Goal: Transaction & Acquisition: Purchase product/service

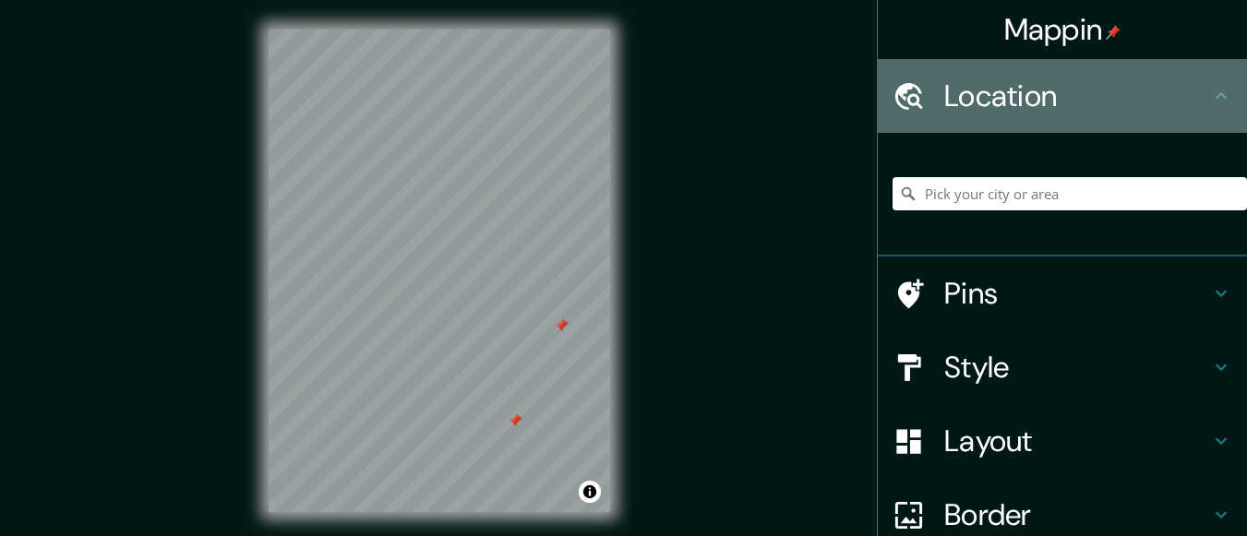
click at [1210, 92] on icon at bounding box center [1221, 96] width 22 height 22
click at [919, 102] on div at bounding box center [919, 96] width 52 height 32
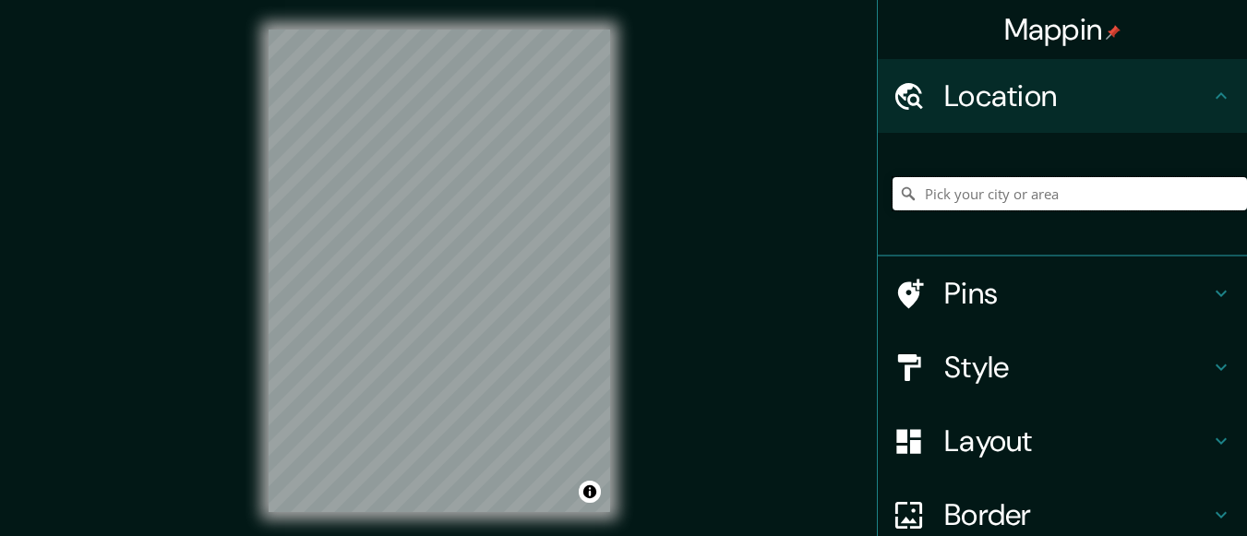
click at [1019, 209] on input "Pick your city or area" at bounding box center [1070, 193] width 355 height 33
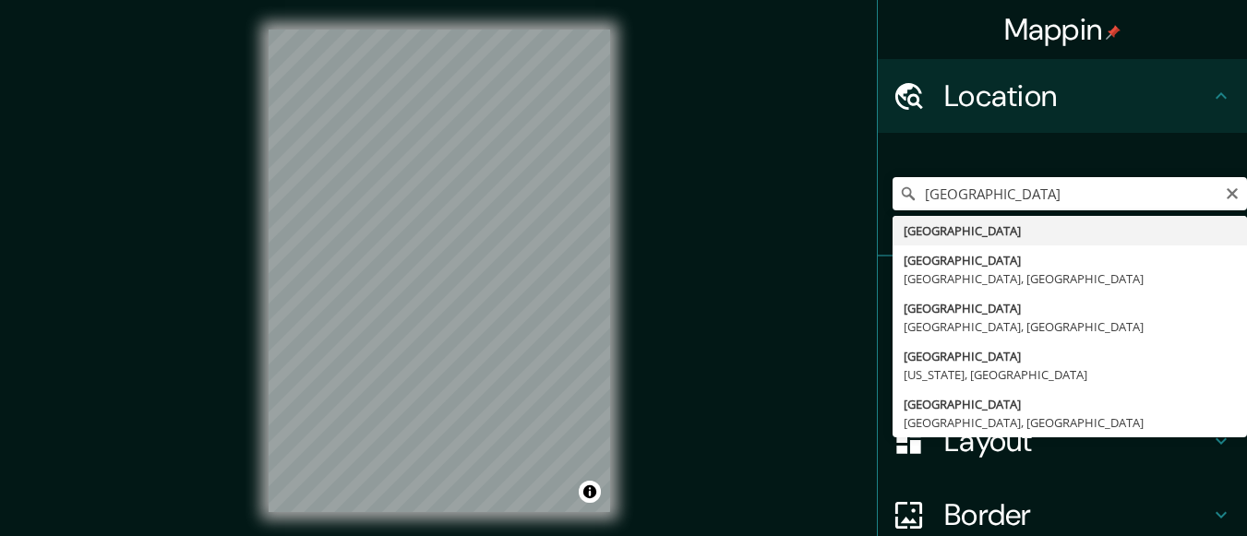
type input "[GEOGRAPHIC_DATA]"
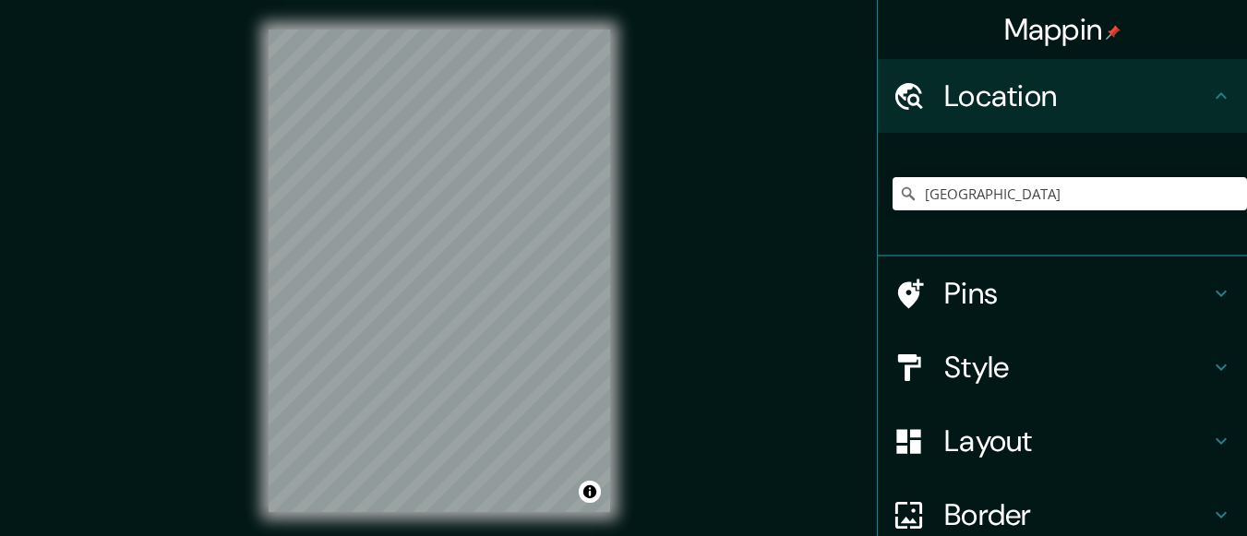
click at [776, 311] on div "Mappin Location [GEOGRAPHIC_DATA] Pins Style Layout Border Choose a border. Hin…" at bounding box center [623, 286] width 1247 height 572
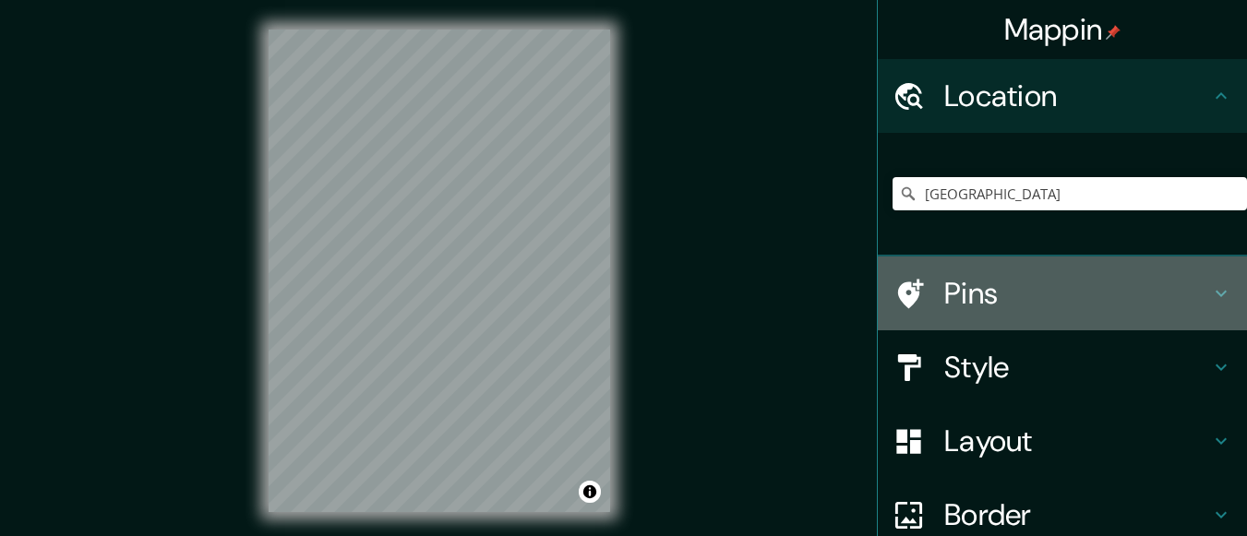
click at [1216, 296] on icon at bounding box center [1221, 294] width 11 height 6
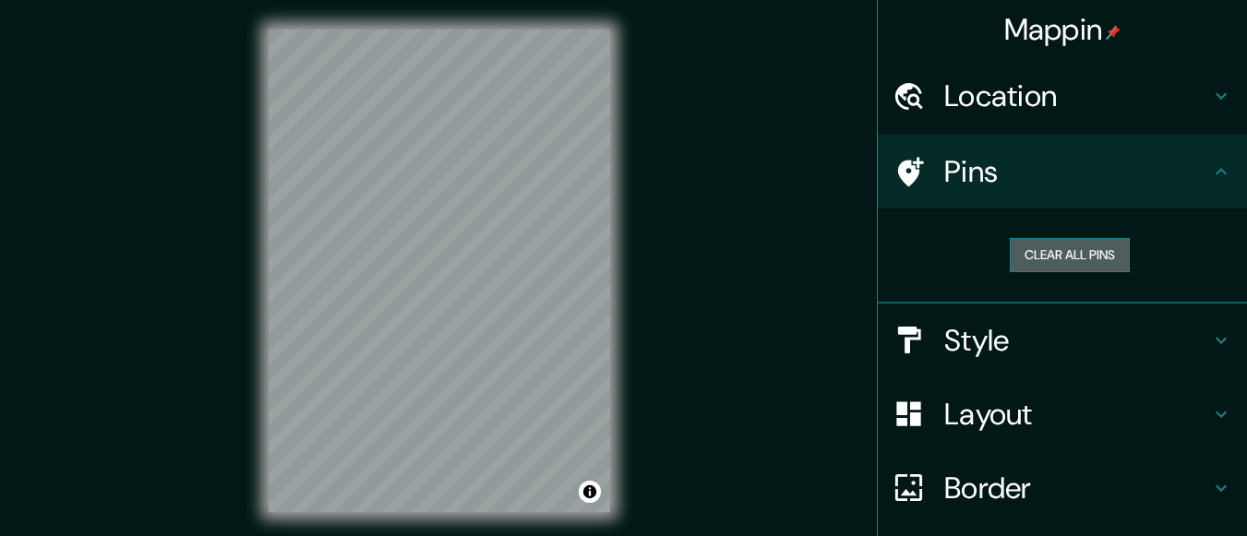
click at [1093, 264] on button "Clear all pins" at bounding box center [1070, 255] width 120 height 34
click at [1068, 256] on button "Clear all pins" at bounding box center [1070, 255] width 120 height 34
click at [563, 213] on div at bounding box center [558, 206] width 15 height 15
click at [560, 211] on div at bounding box center [558, 206] width 15 height 15
click at [500, 207] on div at bounding box center [495, 200] width 15 height 15
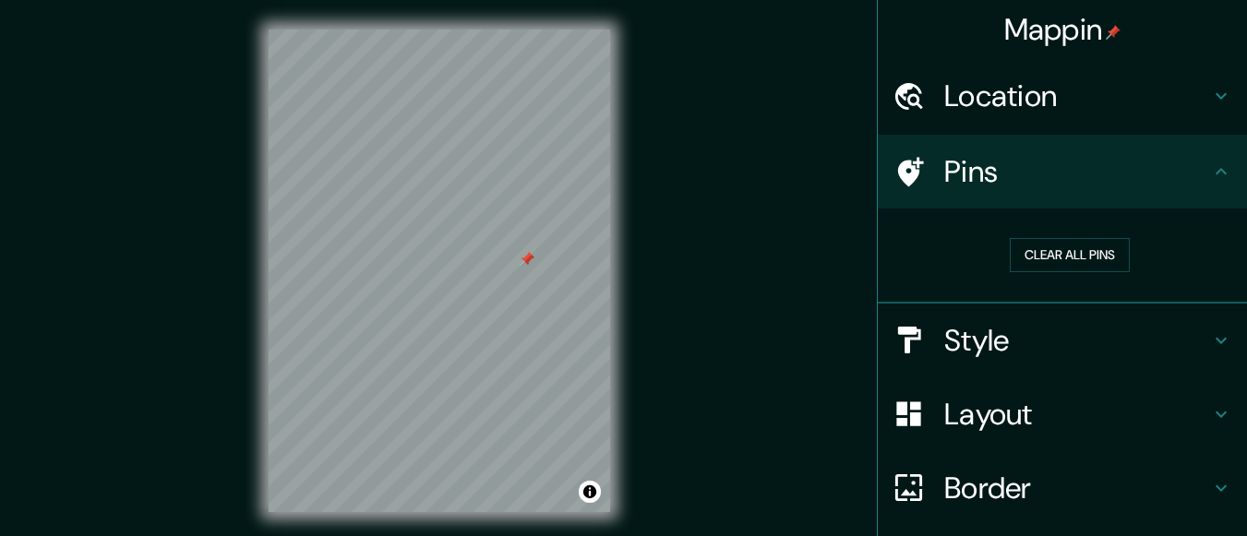
click at [533, 265] on div at bounding box center [527, 259] width 15 height 15
click at [527, 264] on div at bounding box center [527, 259] width 15 height 15
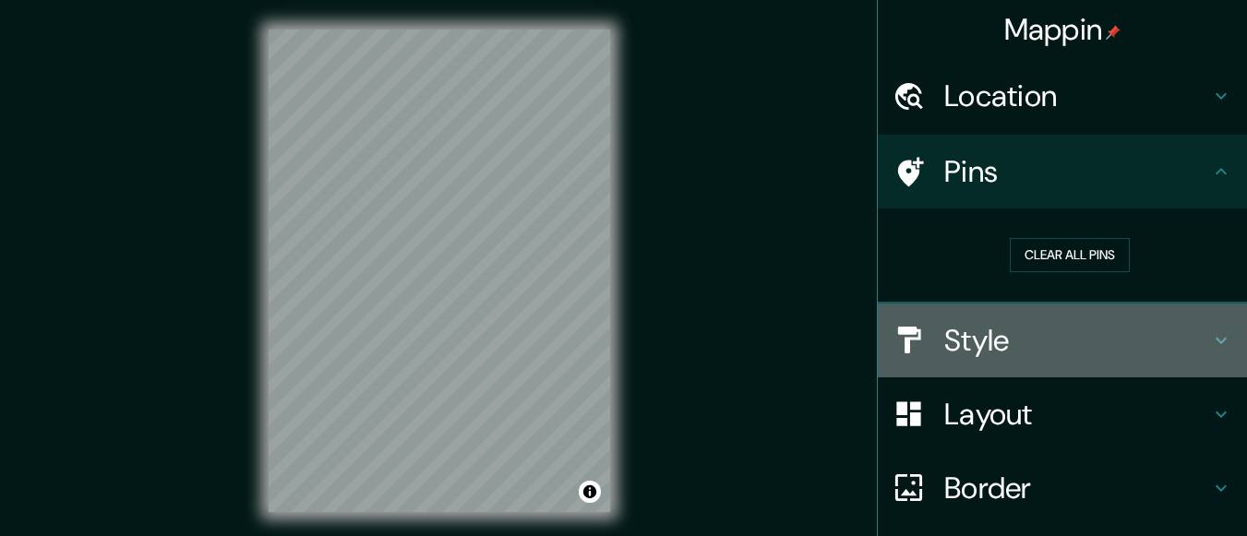
click at [1024, 353] on h4 "Style" at bounding box center [1078, 340] width 266 height 37
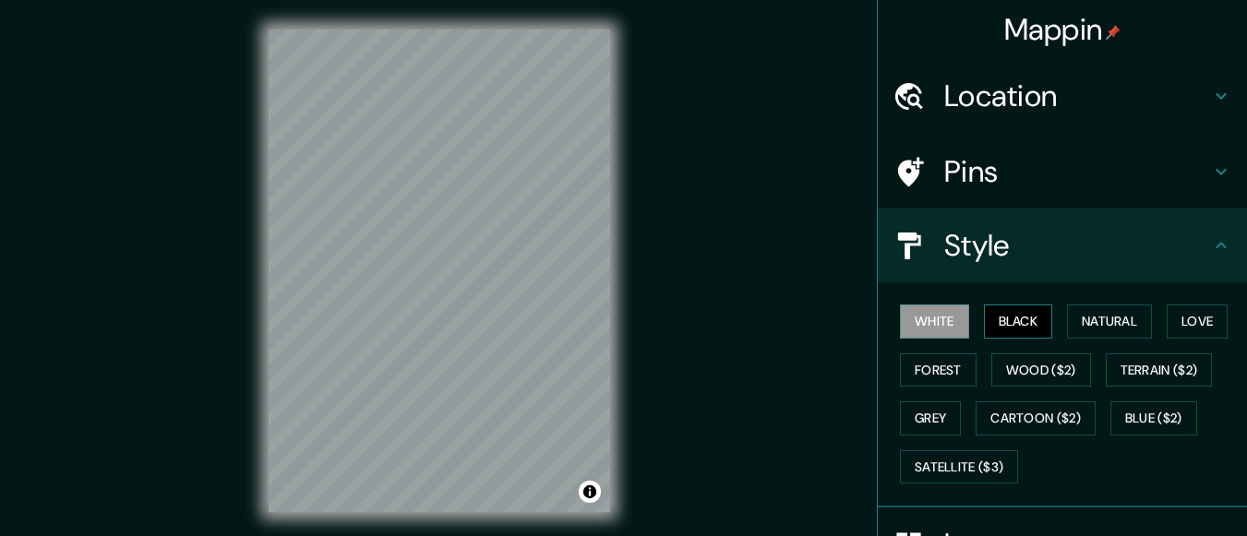
click at [988, 321] on button "Black" at bounding box center [1018, 322] width 69 height 34
click at [927, 327] on button "White" at bounding box center [934, 322] width 69 height 34
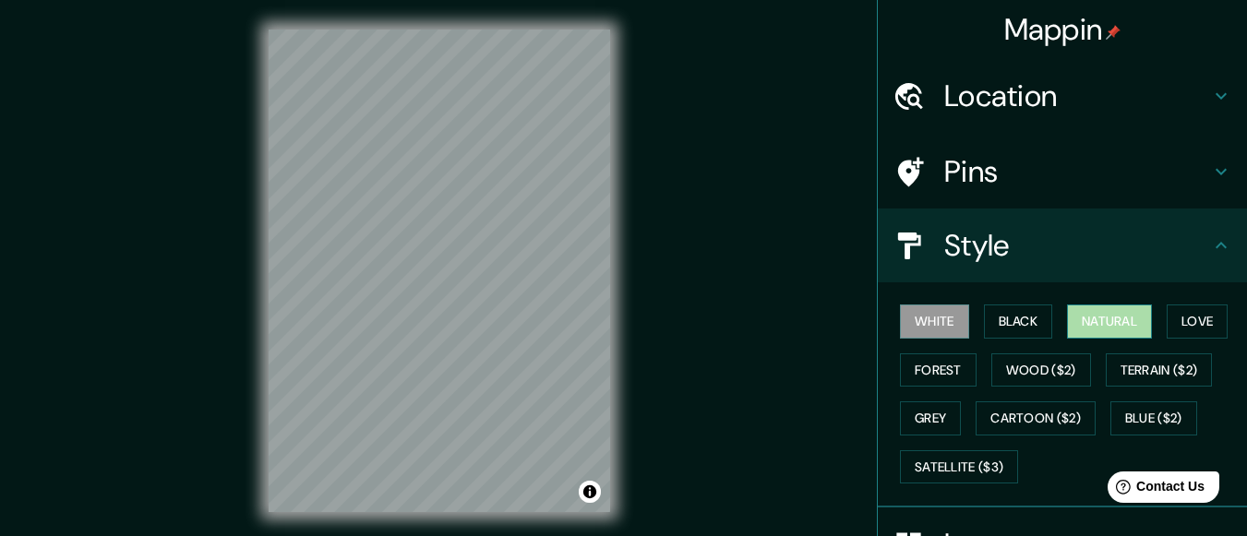
click at [1117, 330] on button "Natural" at bounding box center [1109, 322] width 85 height 34
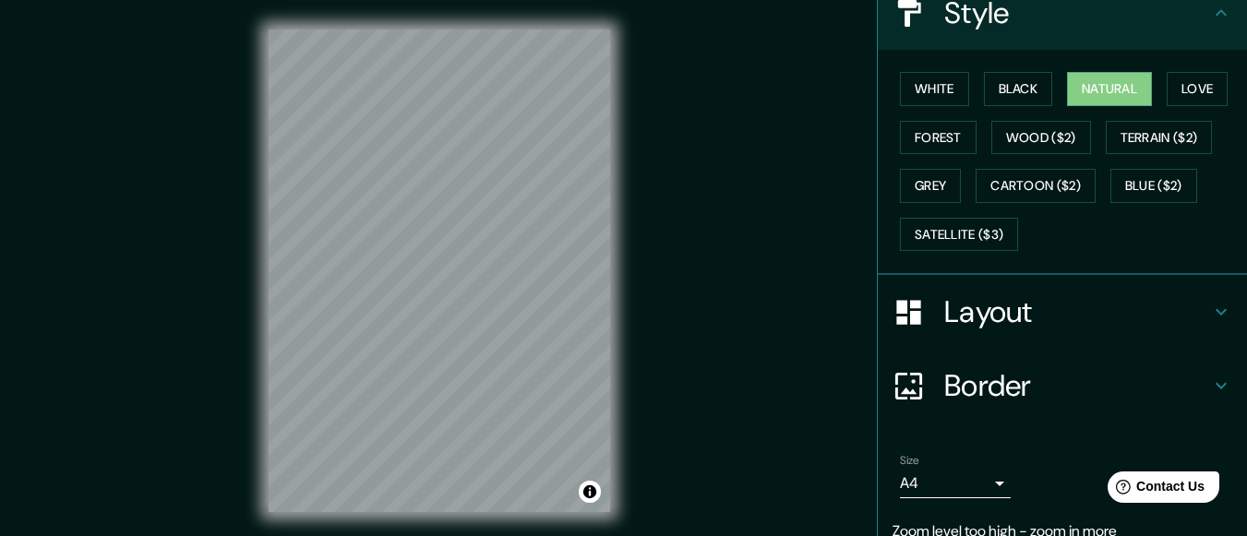
scroll to position [225, 0]
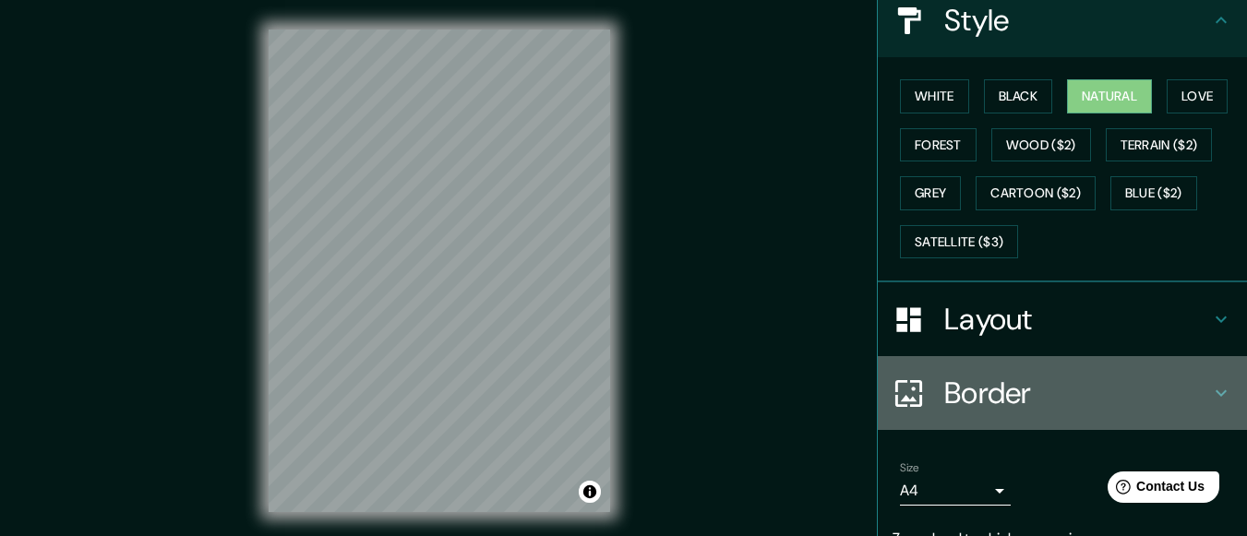
click at [1154, 392] on h4 "Border" at bounding box center [1078, 393] width 266 height 37
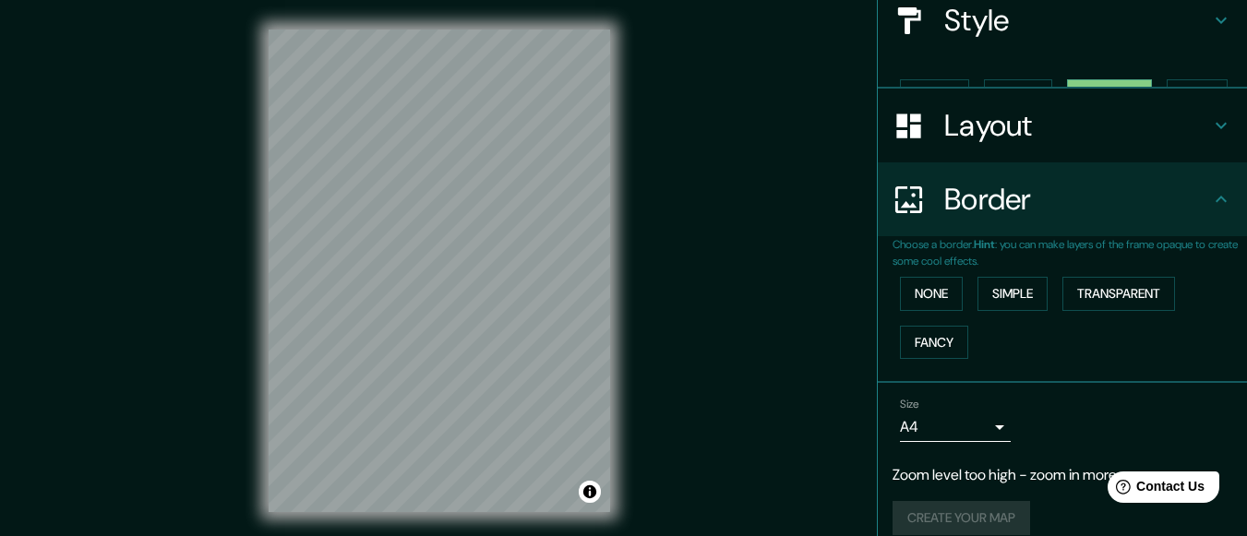
scroll to position [215, 0]
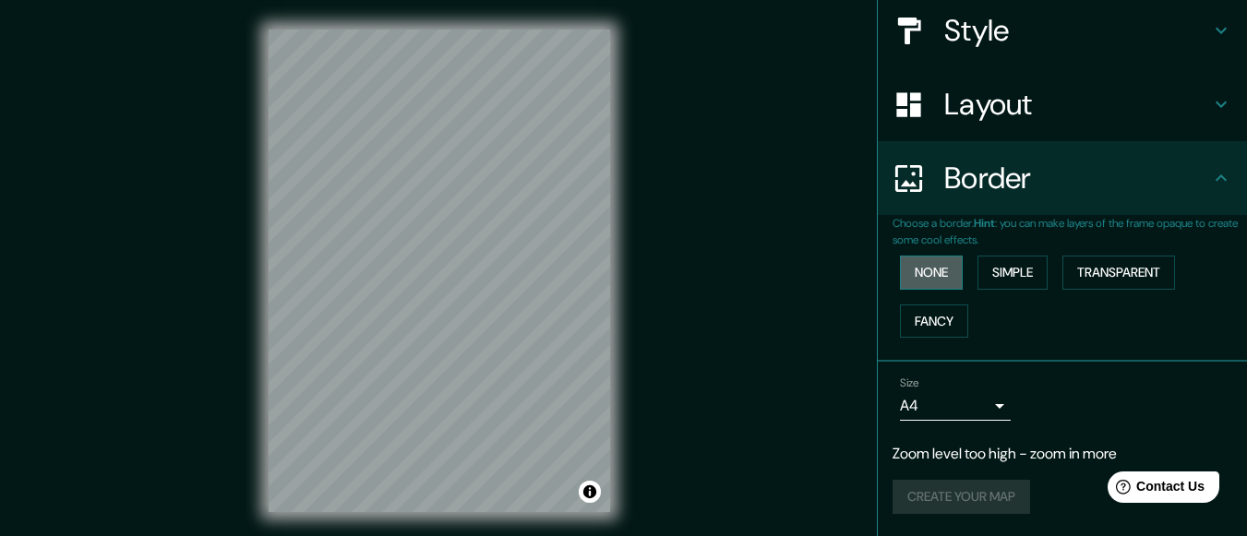
click at [933, 266] on button "None" at bounding box center [931, 273] width 63 height 34
click at [928, 276] on button "None" at bounding box center [931, 273] width 63 height 34
click at [982, 281] on button "Simple" at bounding box center [1013, 273] width 70 height 34
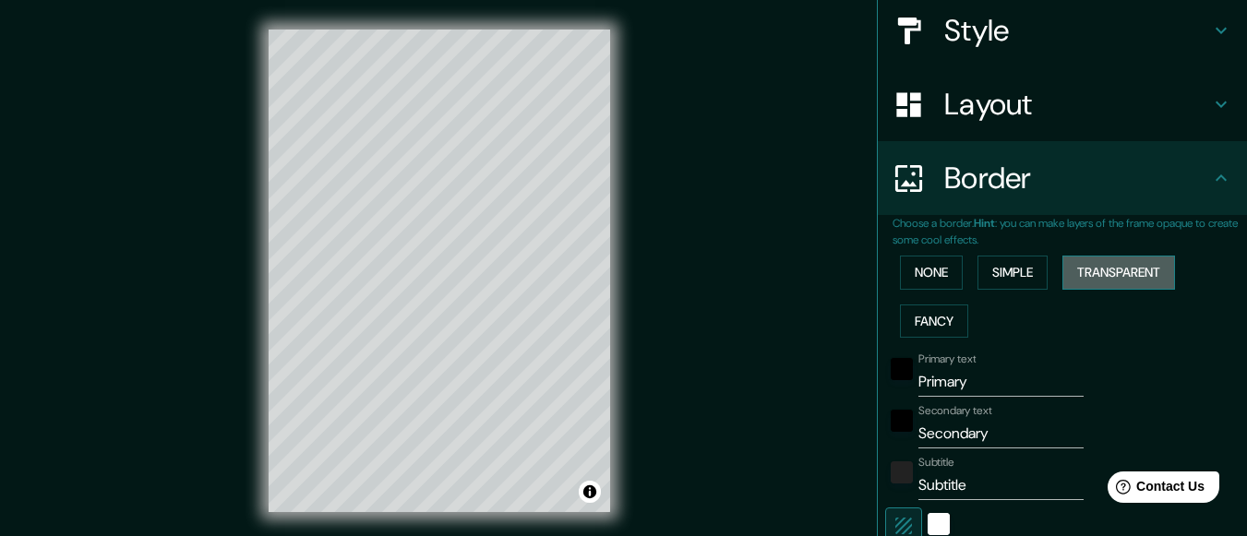
click at [1104, 271] on button "Transparent" at bounding box center [1119, 273] width 113 height 34
click at [929, 322] on button "Fancy" at bounding box center [934, 322] width 68 height 34
click at [925, 281] on button "None" at bounding box center [931, 273] width 63 height 34
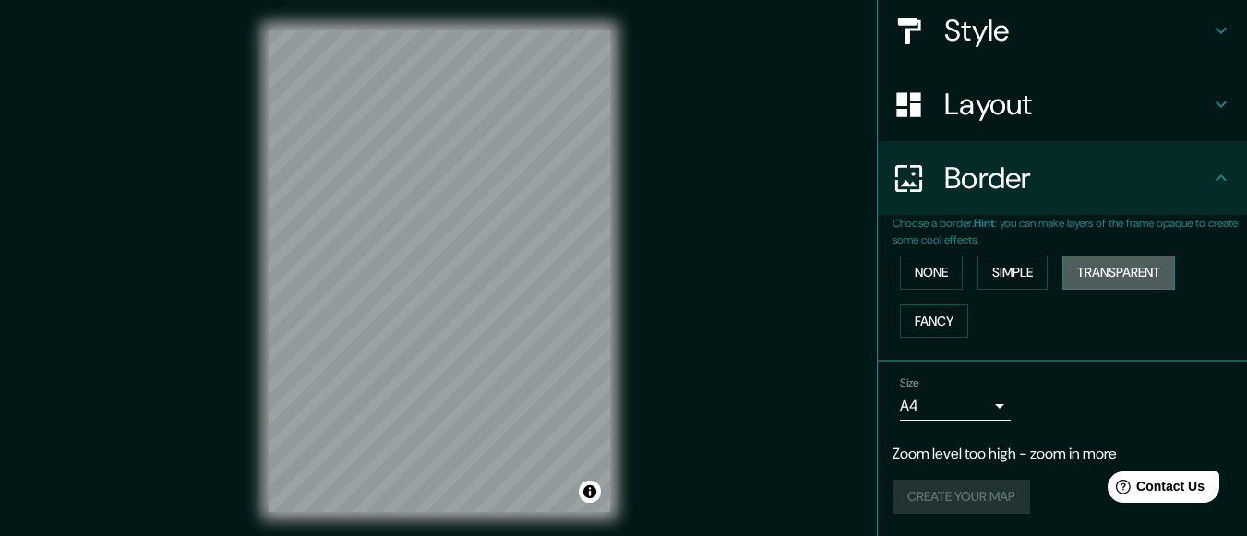
click at [1125, 264] on button "Transparent" at bounding box center [1119, 273] width 113 height 34
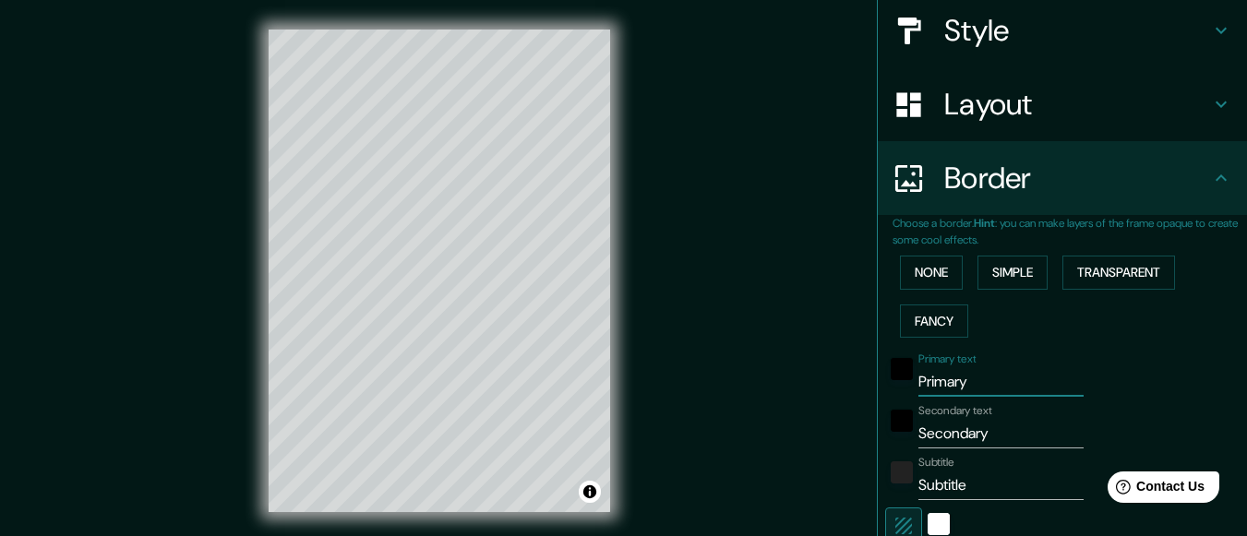
click at [964, 382] on input "Primary" at bounding box center [1001, 382] width 165 height 30
drag, startPoint x: 964, startPoint y: 382, endPoint x: 900, endPoint y: 382, distance: 63.7
click at [900, 382] on div "Primary text Primary" at bounding box center [1036, 375] width 303 height 44
type input "178"
type input "30"
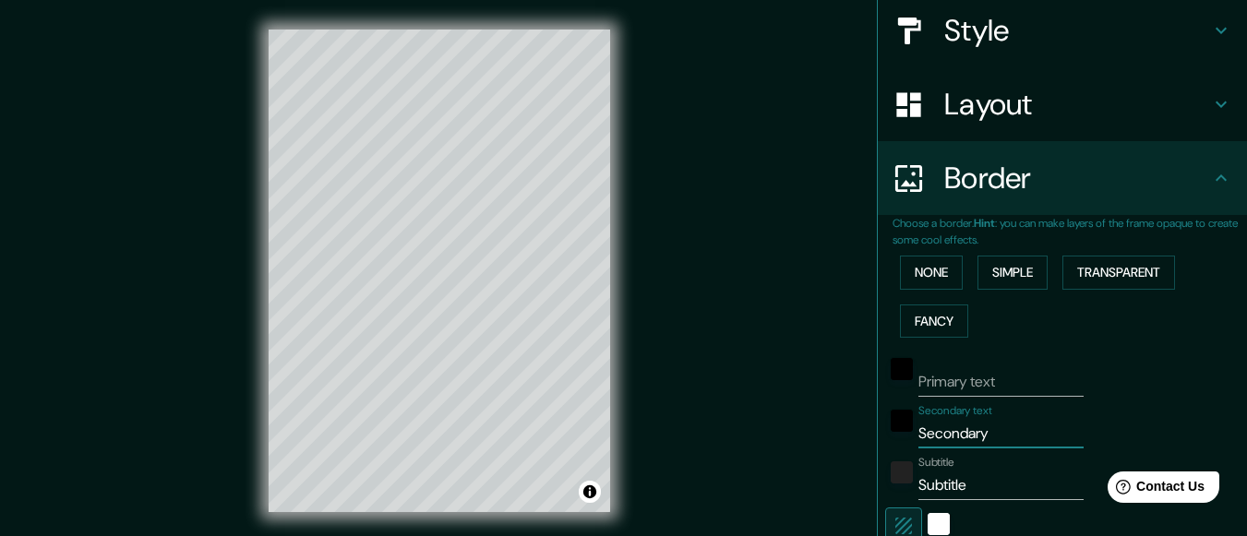
click at [977, 436] on input "Secondary" at bounding box center [1001, 434] width 165 height 30
drag, startPoint x: 977, startPoint y: 436, endPoint x: 901, endPoint y: 437, distance: 75.7
click at [901, 437] on div "Secondary text Secondary" at bounding box center [1036, 426] width 303 height 44
type input "178"
type input "30"
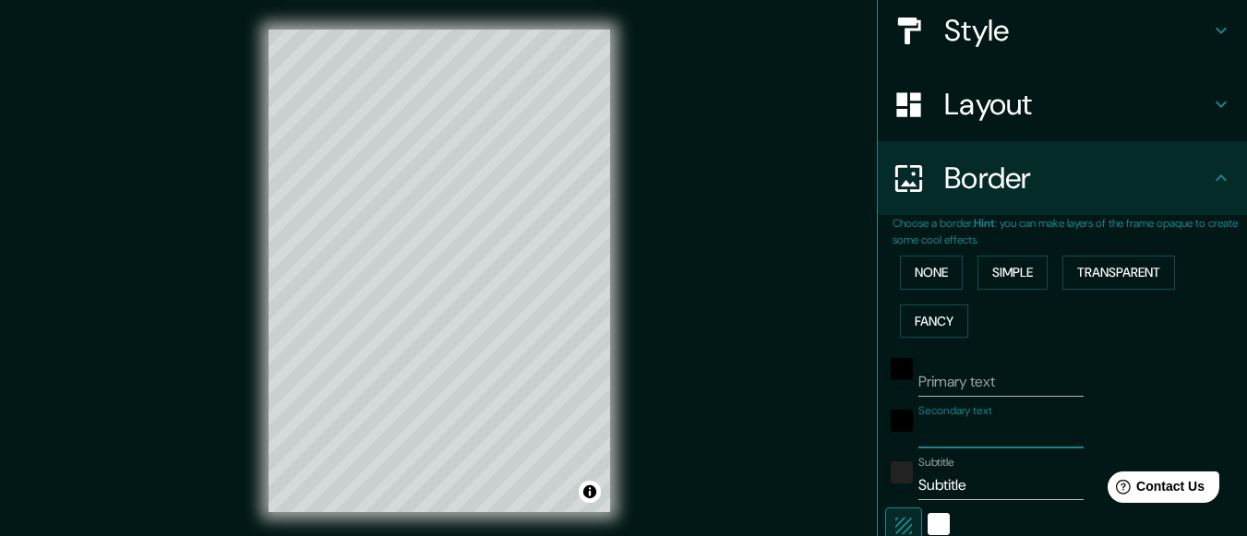
type input "r"
type input "178"
type input "30"
type input "re"
type input "178"
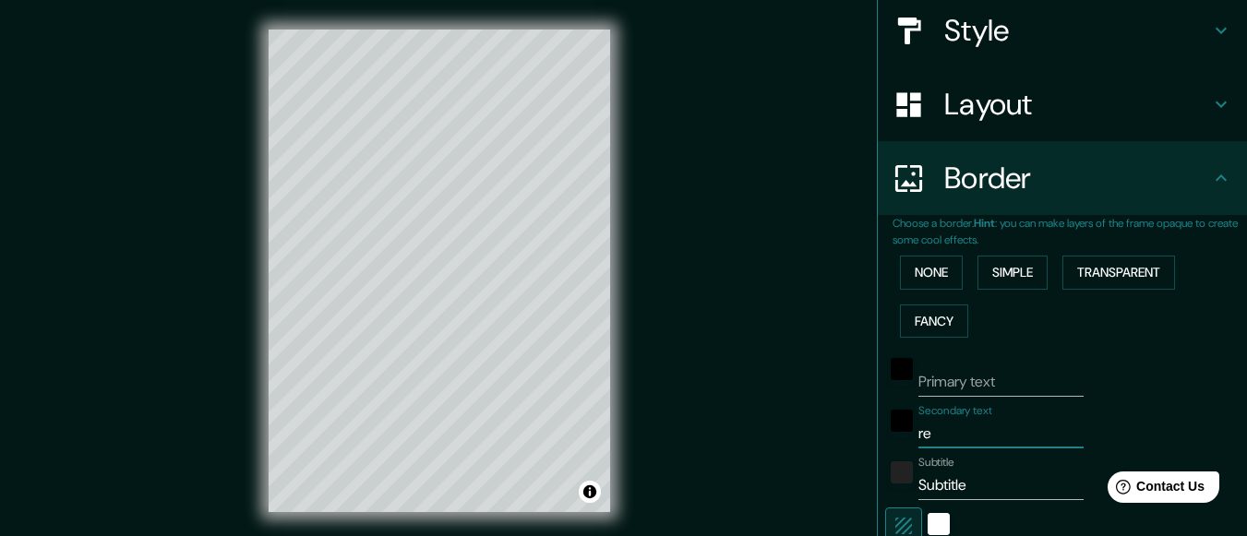
type input "30"
type input "rep"
type input "178"
type input "30"
type input "repu"
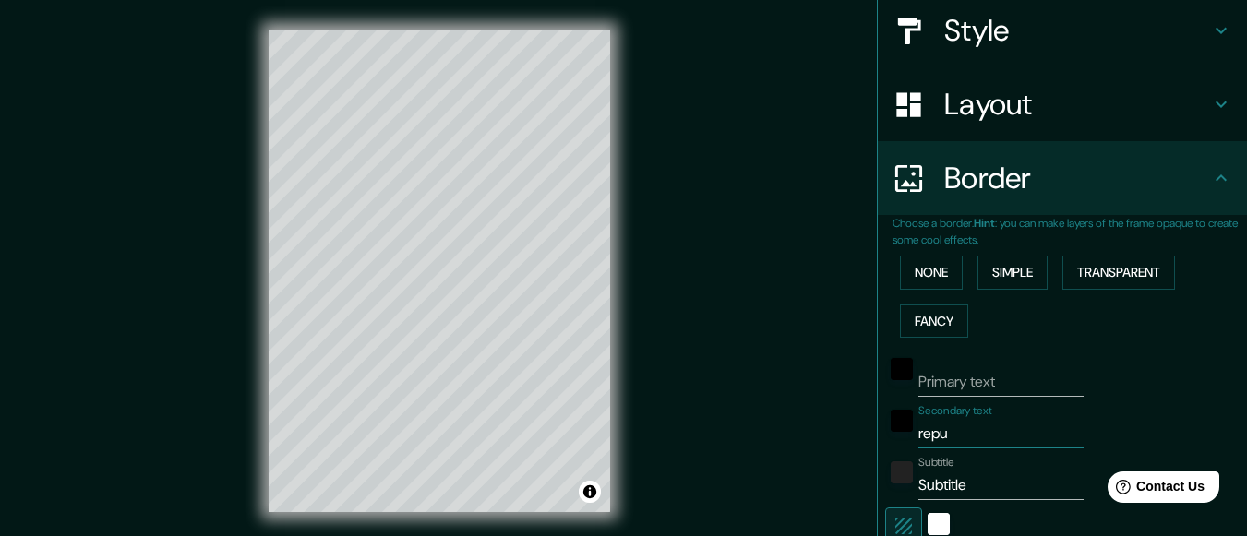
type input "178"
type input "30"
type input "repub"
type input "178"
type input "30"
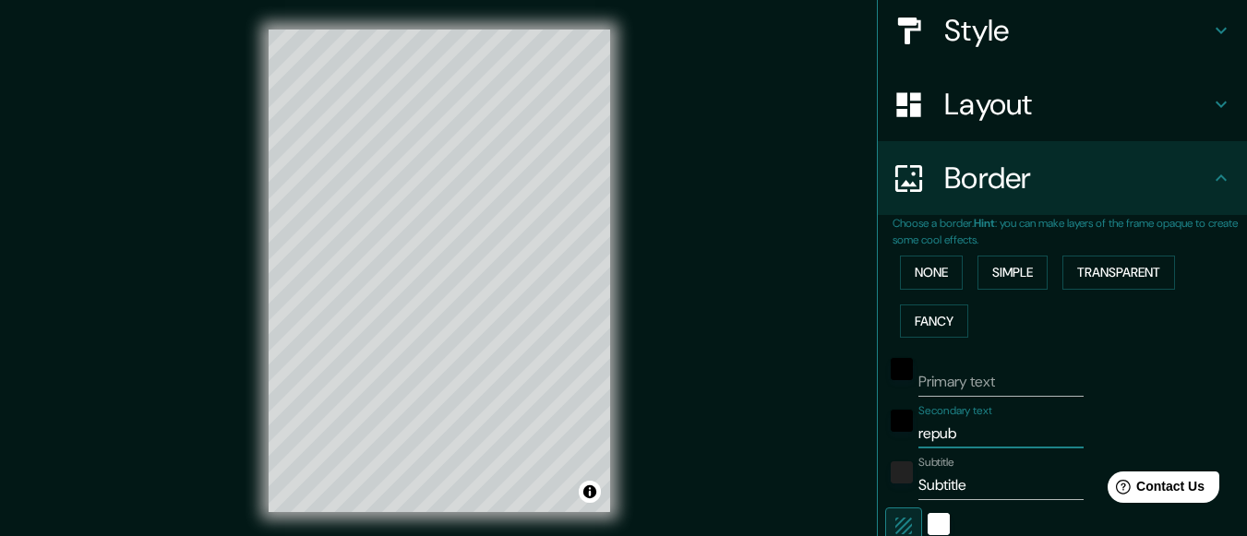
type input "republ"
type input "178"
type input "30"
type input "republi"
type input "178"
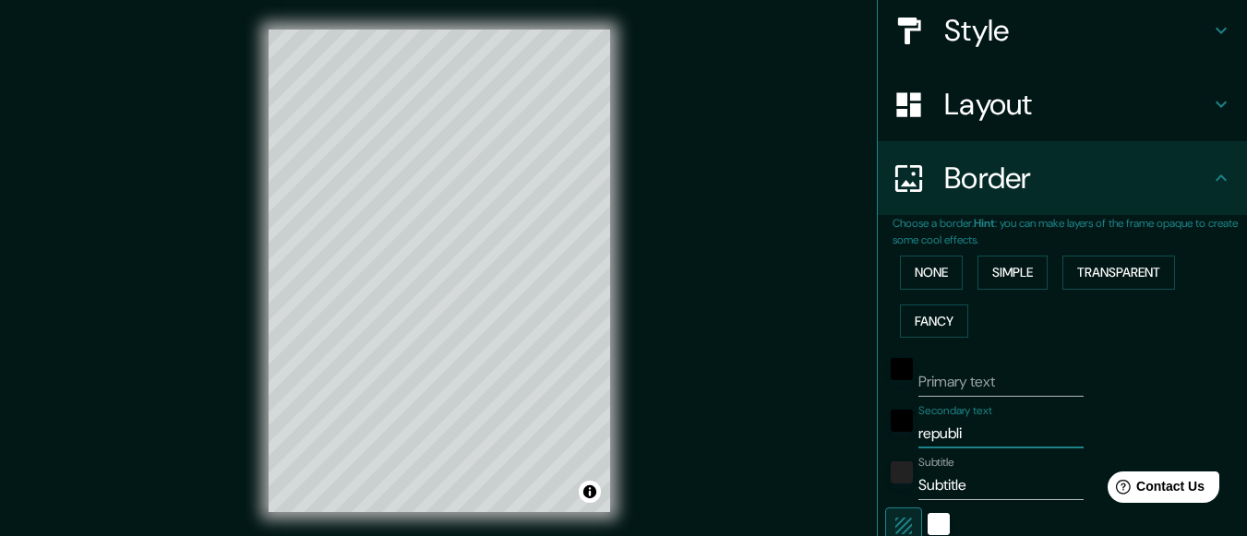
type input "30"
type input "republic"
type input "178"
type input "30"
type input "republica"
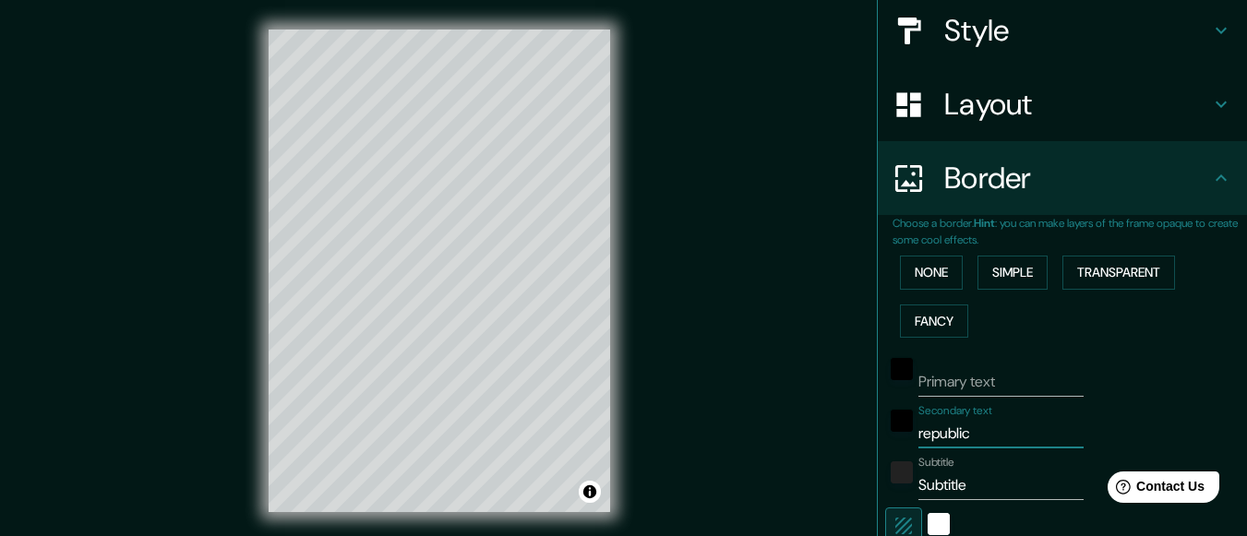
type input "178"
type input "30"
type input "republica"
type input "178"
type input "30"
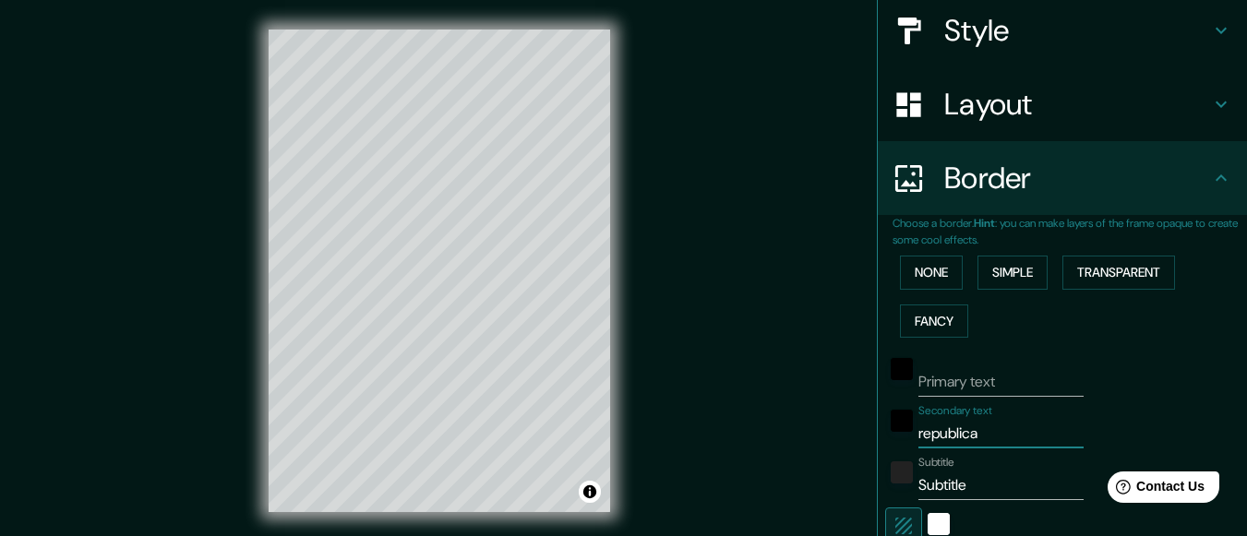
type input "republica m"
type input "178"
type input "30"
type input "republica me"
type input "178"
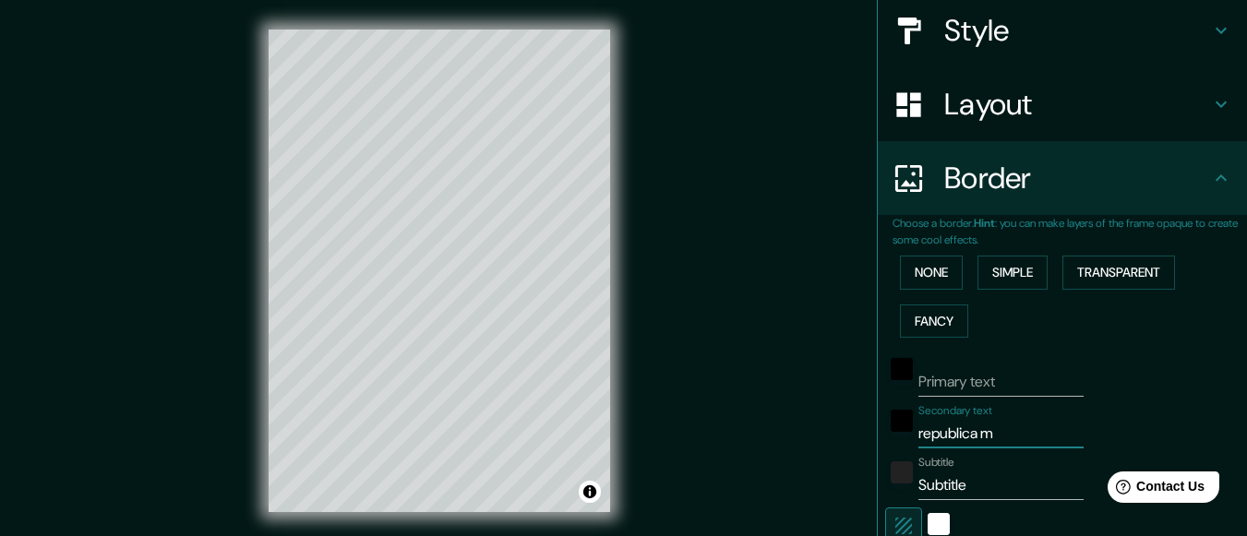
type input "30"
type input "republica mex"
type input "178"
type input "30"
type input "republica mexi"
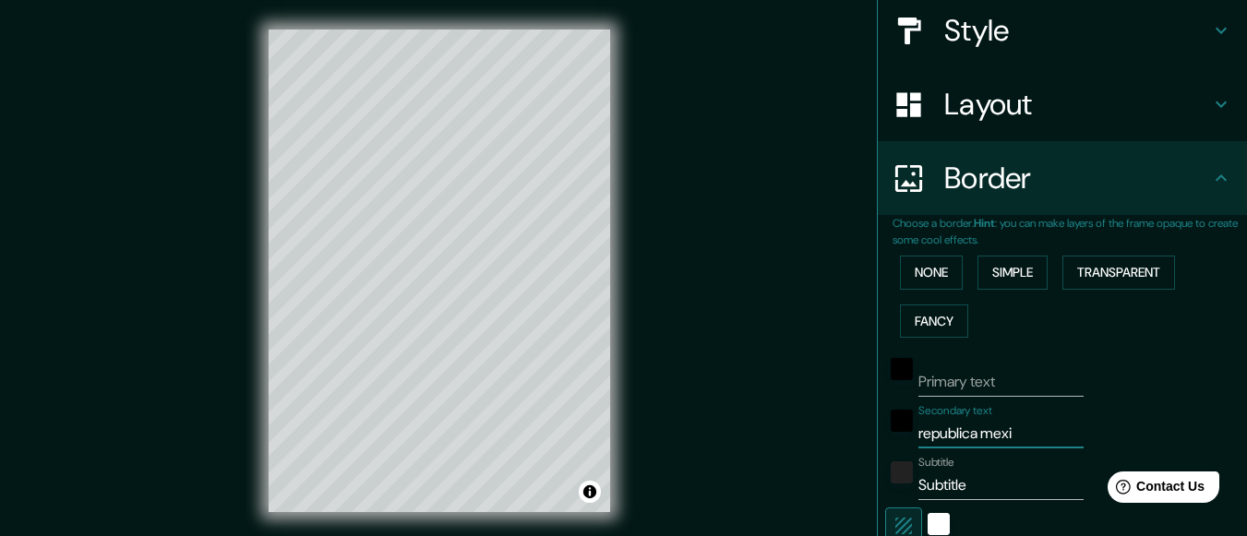
type input "178"
type input "30"
type input "republica mexic"
type input "178"
type input "30"
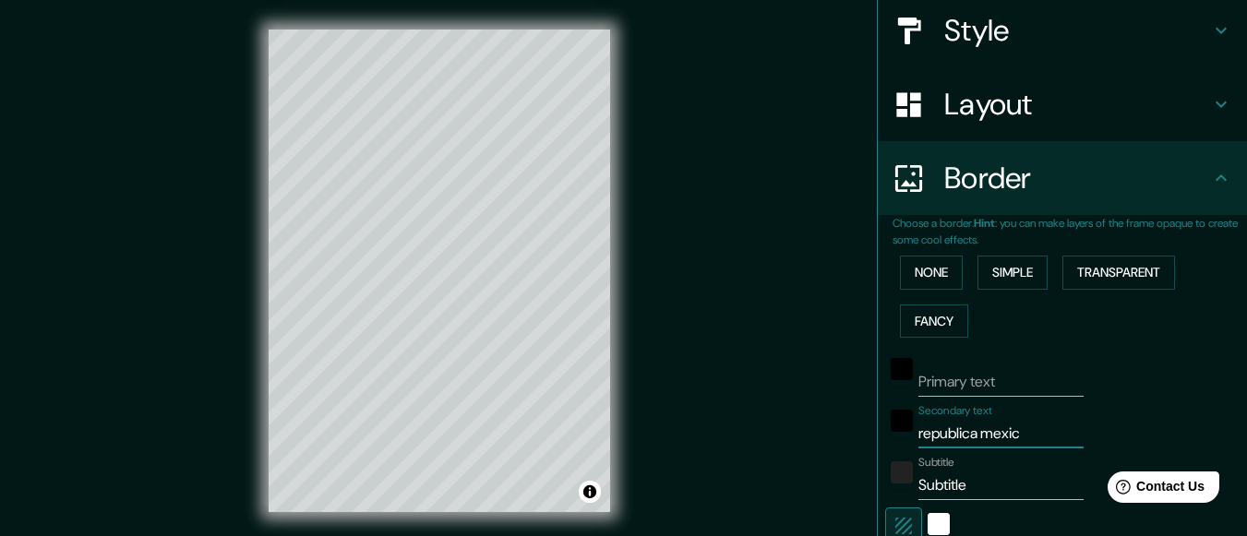
type input "republica mexica"
type input "178"
type input "30"
type input "republica mexican"
type input "178"
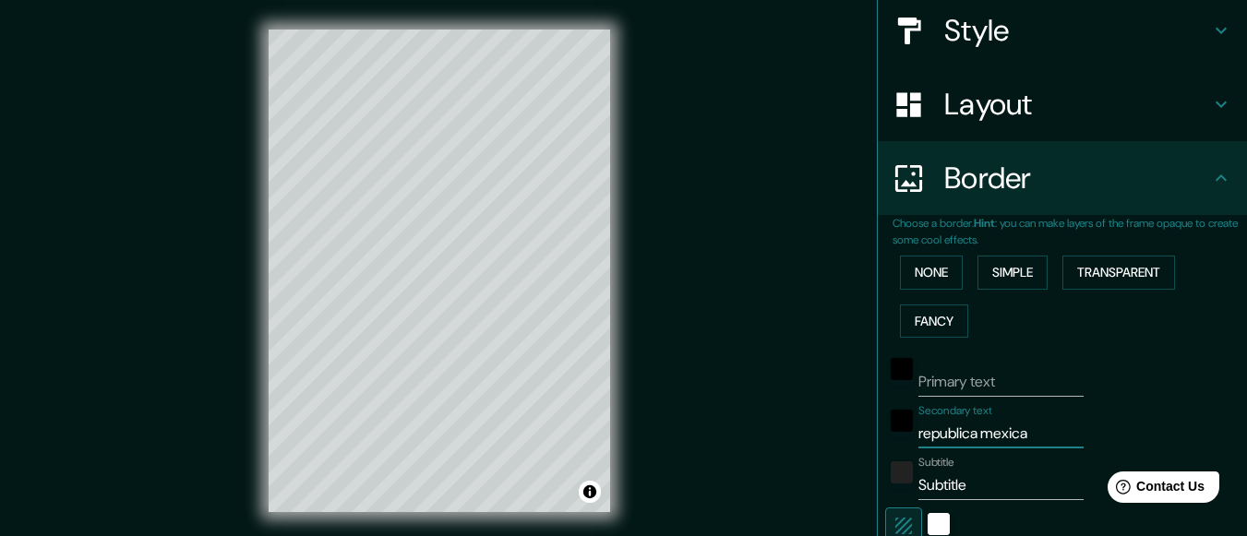
type input "30"
type input "republica mexicana"
type input "178"
type input "30"
type input "republica mexicana"
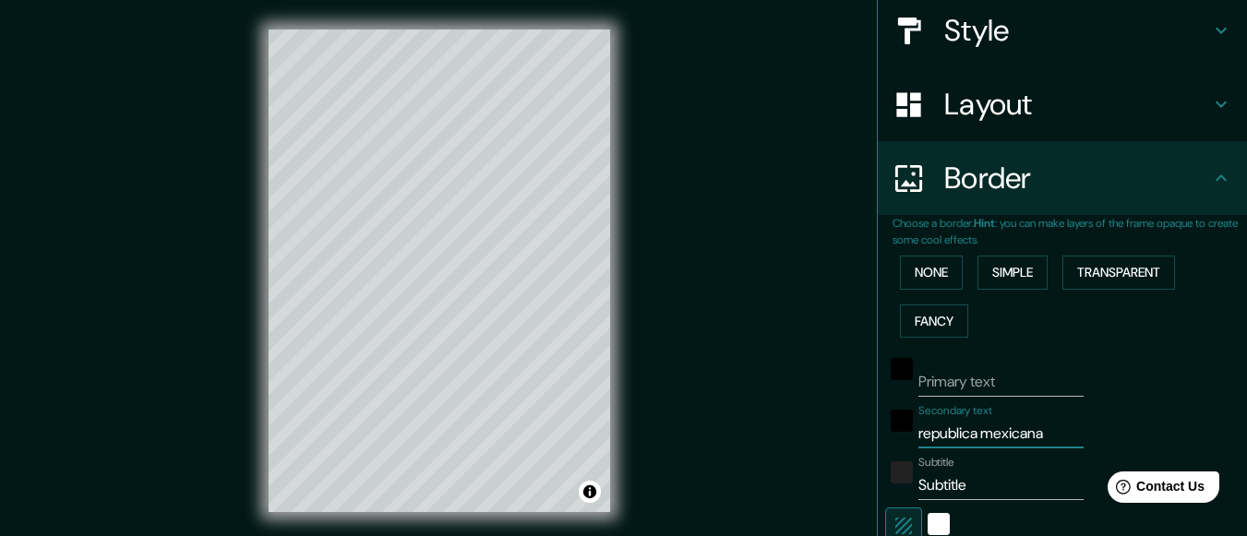
type input "178"
type input "30"
type input "republica mexicana"
type input "178"
type input "30"
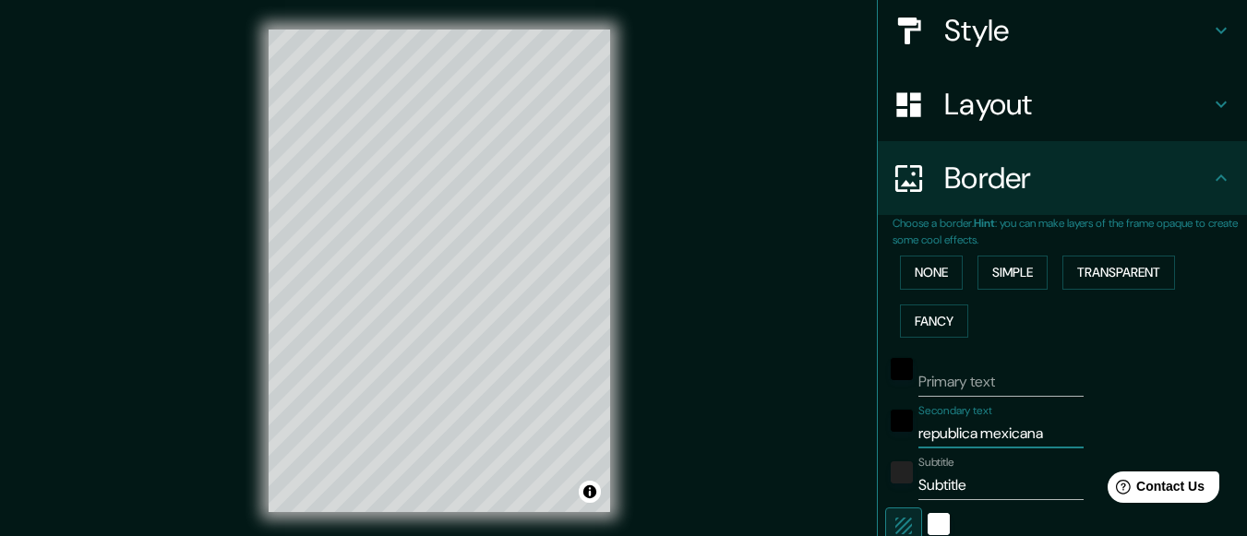
type input "republica mexicana"
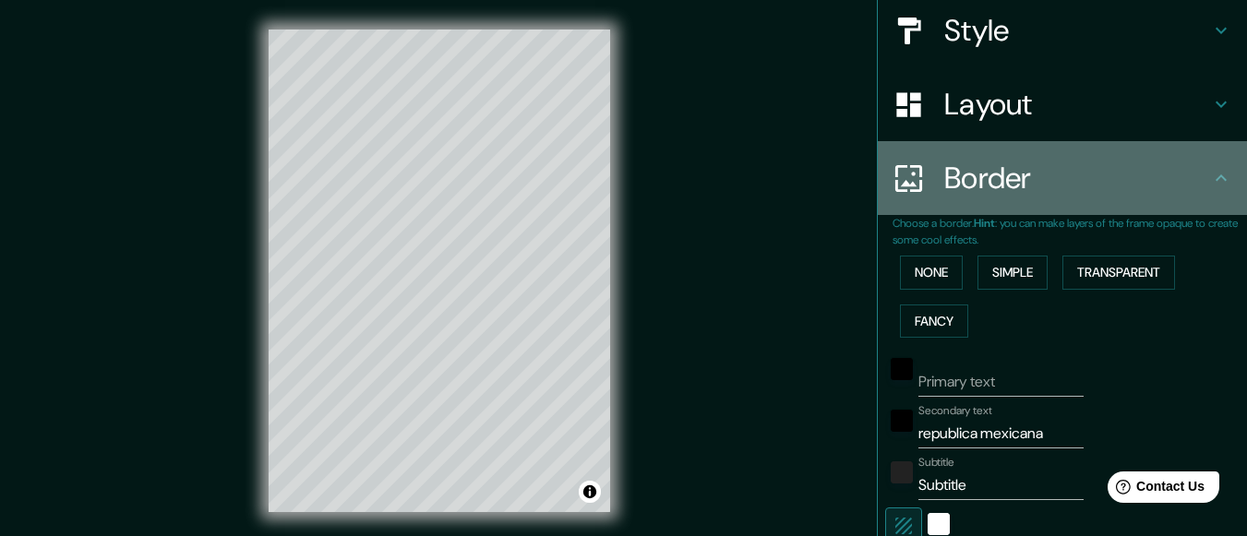
click at [1210, 180] on icon at bounding box center [1221, 178] width 22 height 22
click at [1216, 176] on icon at bounding box center [1221, 178] width 11 height 6
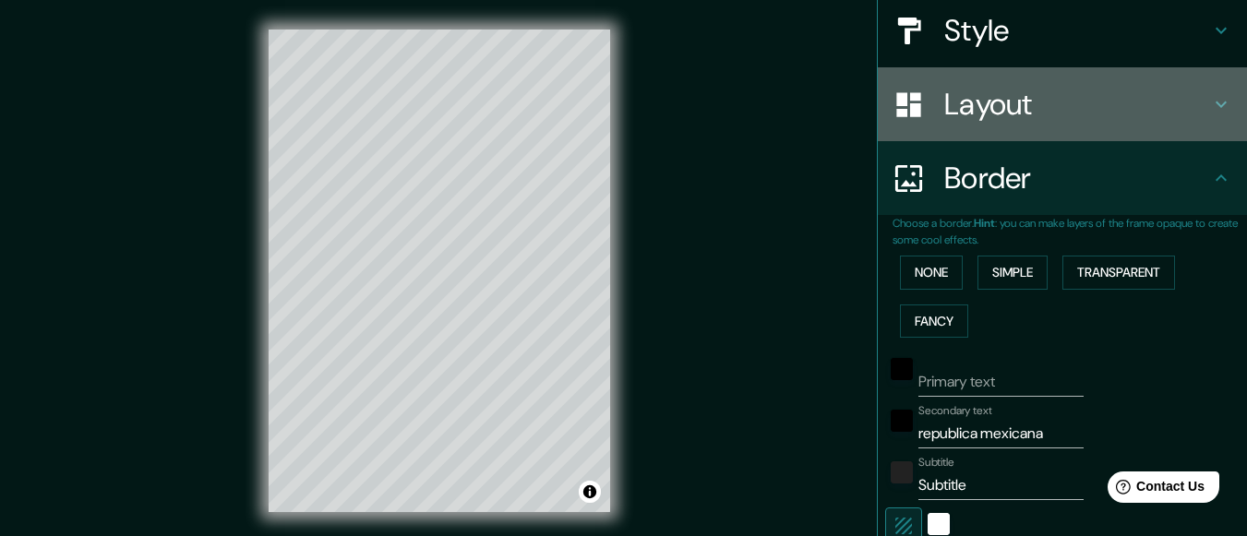
click at [1216, 104] on icon at bounding box center [1221, 105] width 11 height 6
type input "178"
type input "30"
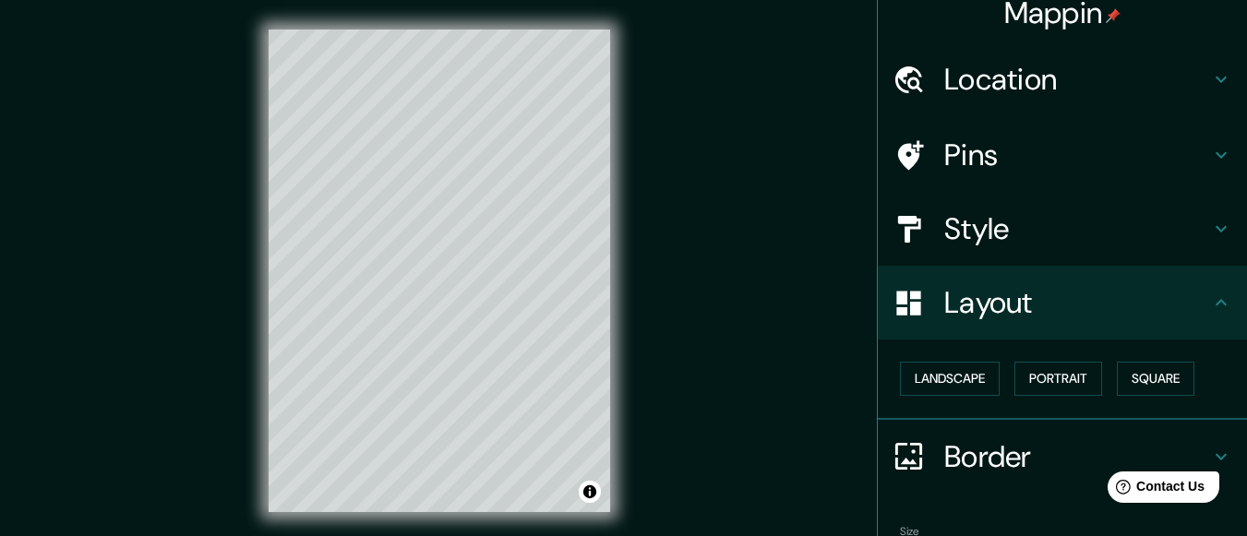
scroll to position [164, 0]
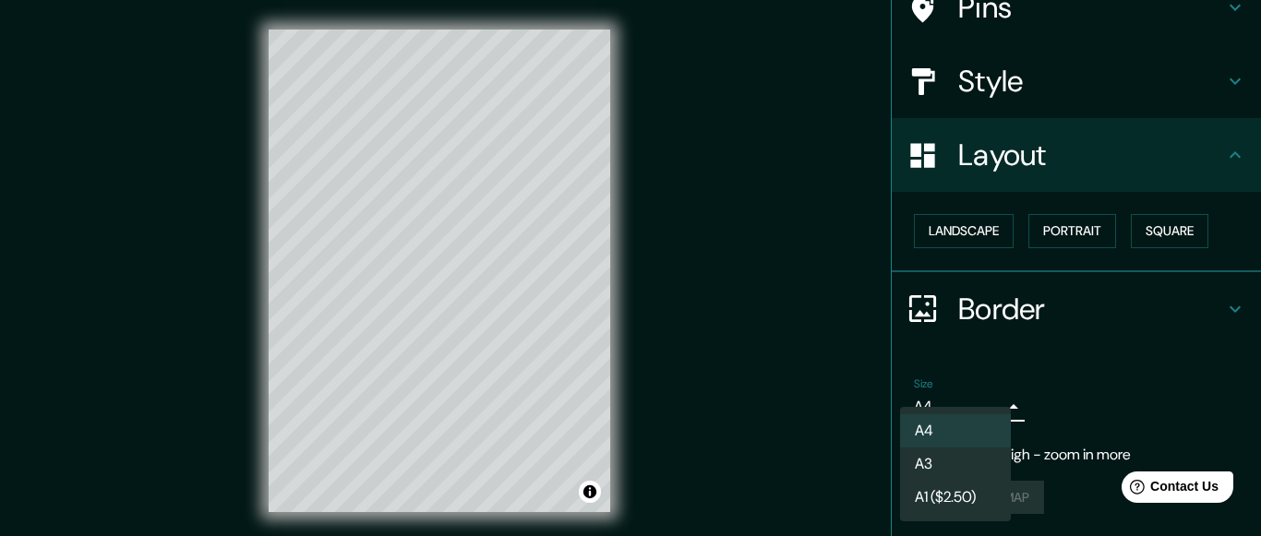
click at [982, 410] on body "Mappin Location [GEOGRAPHIC_DATA] Pins Style Layout Landscape Portrait Square B…" at bounding box center [630, 268] width 1261 height 536
drag, startPoint x: 1260, startPoint y: 127, endPoint x: 1259, endPoint y: 96, distance: 31.4
click at [1246, 96] on div at bounding box center [630, 268] width 1261 height 536
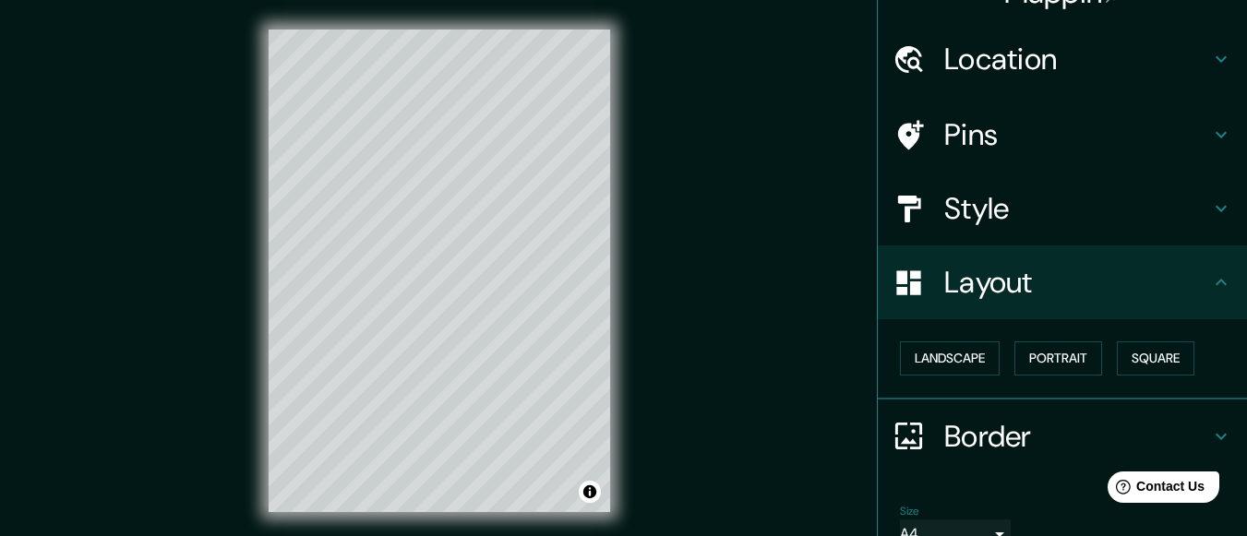
scroll to position [0, 0]
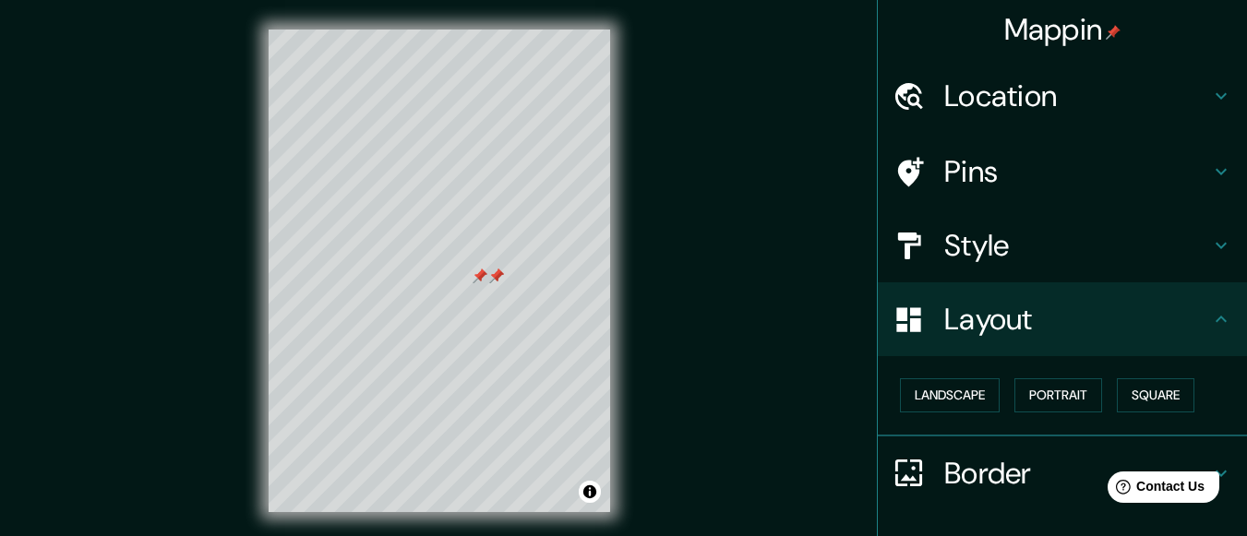
click at [492, 277] on div at bounding box center [496, 276] width 15 height 15
click at [496, 275] on div at bounding box center [496, 276] width 15 height 15
click at [504, 273] on div at bounding box center [504, 267] width 15 height 15
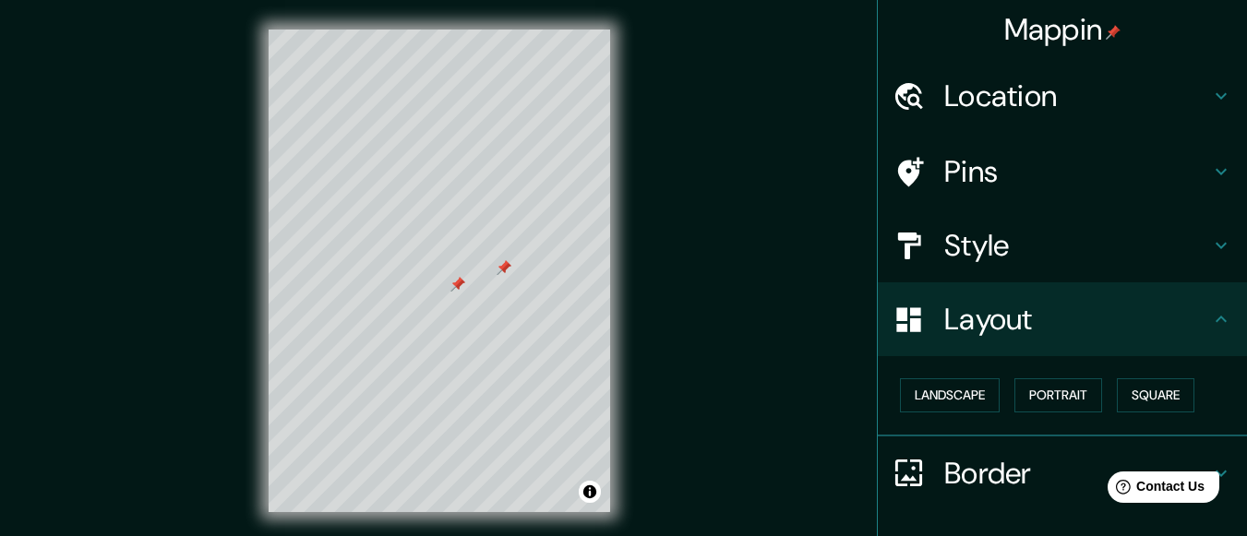
click at [501, 269] on div at bounding box center [504, 267] width 15 height 15
click at [541, 262] on div at bounding box center [537, 261] width 15 height 15
click at [539, 261] on div at bounding box center [536, 261] width 15 height 15
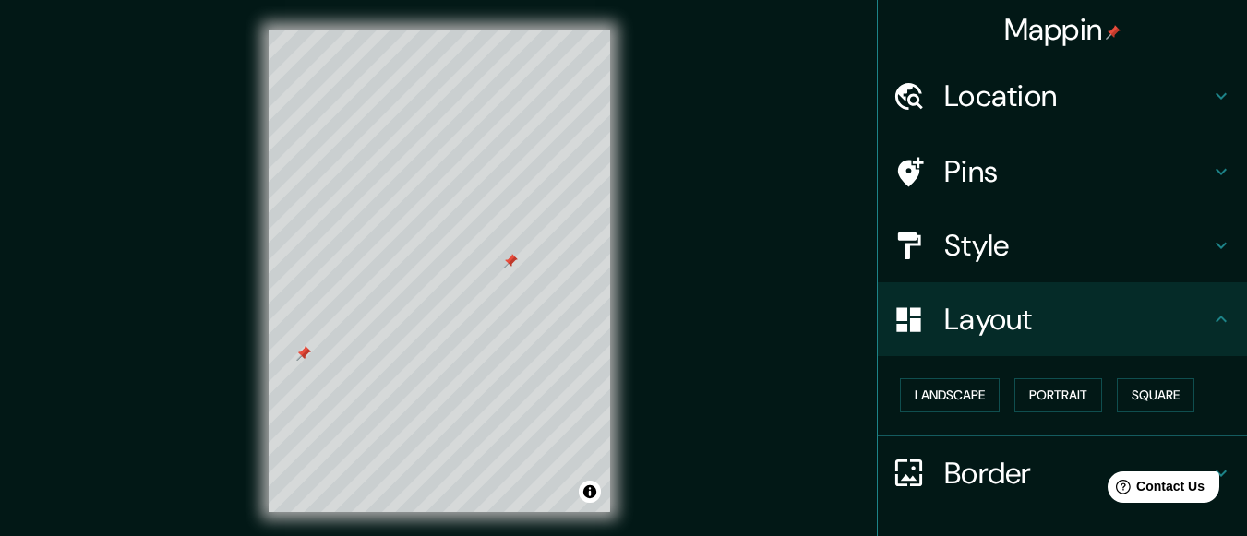
click at [515, 265] on div at bounding box center [510, 261] width 15 height 15
click at [361, 337] on div at bounding box center [362, 332] width 15 height 15
click at [361, 337] on div at bounding box center [364, 331] width 15 height 15
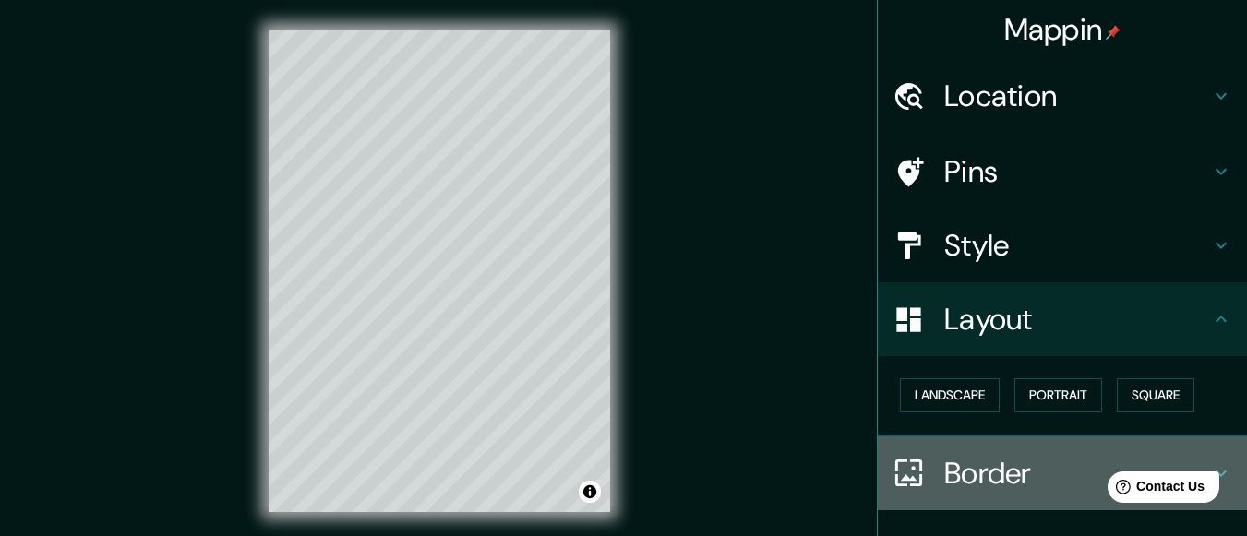
click at [983, 464] on h4 "Border" at bounding box center [1078, 473] width 266 height 37
type input "178"
type input "30"
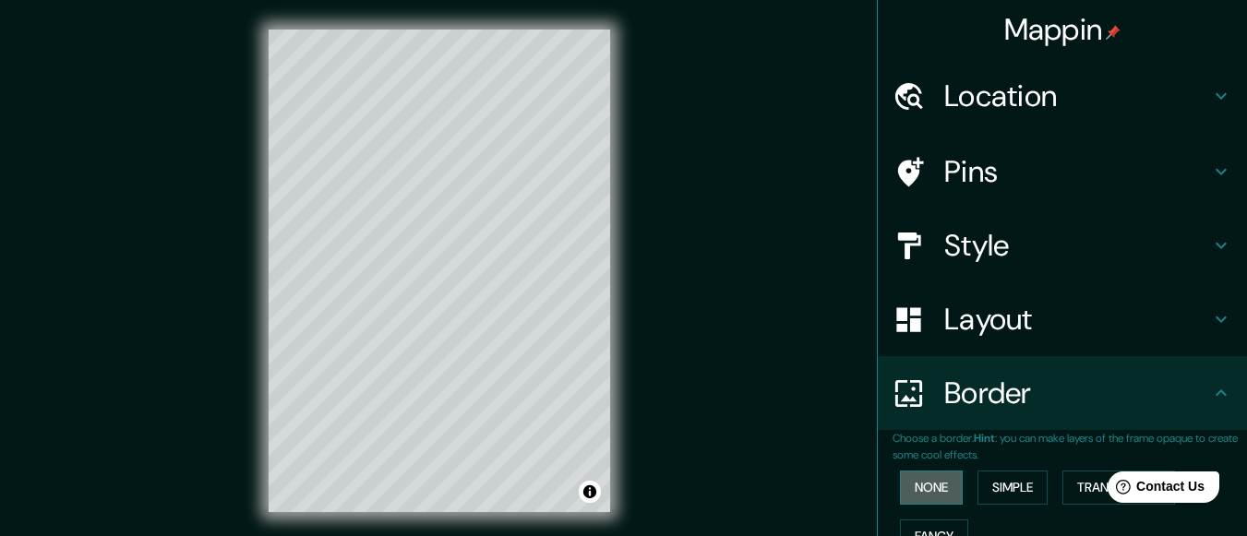
click at [923, 491] on button "None" at bounding box center [931, 488] width 63 height 34
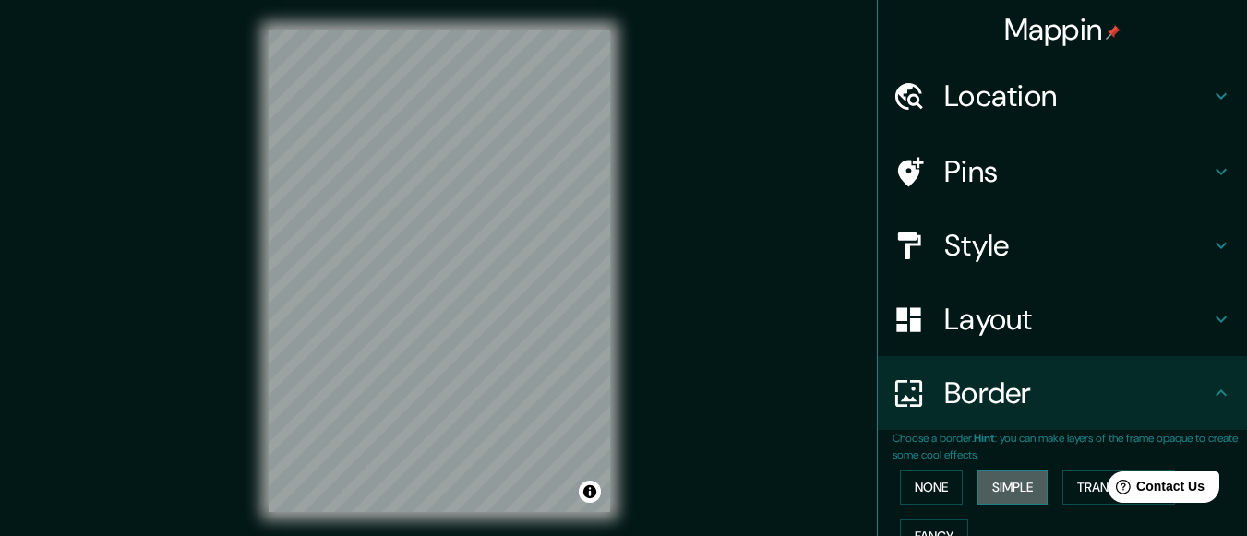
click at [990, 486] on button "Simple" at bounding box center [1013, 488] width 70 height 34
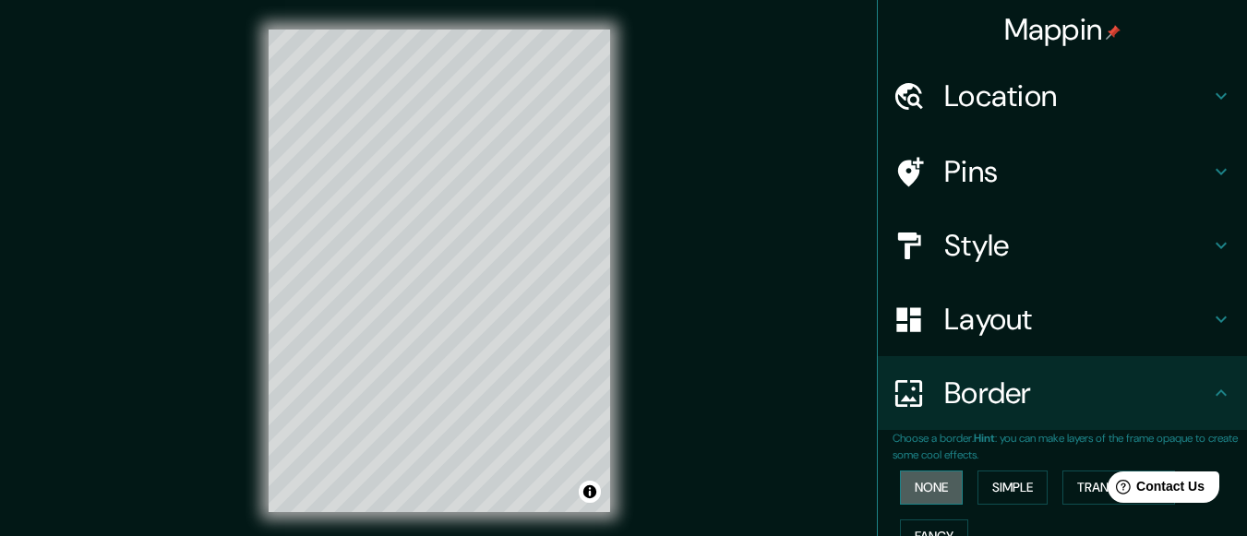
click at [928, 489] on button "None" at bounding box center [931, 488] width 63 height 34
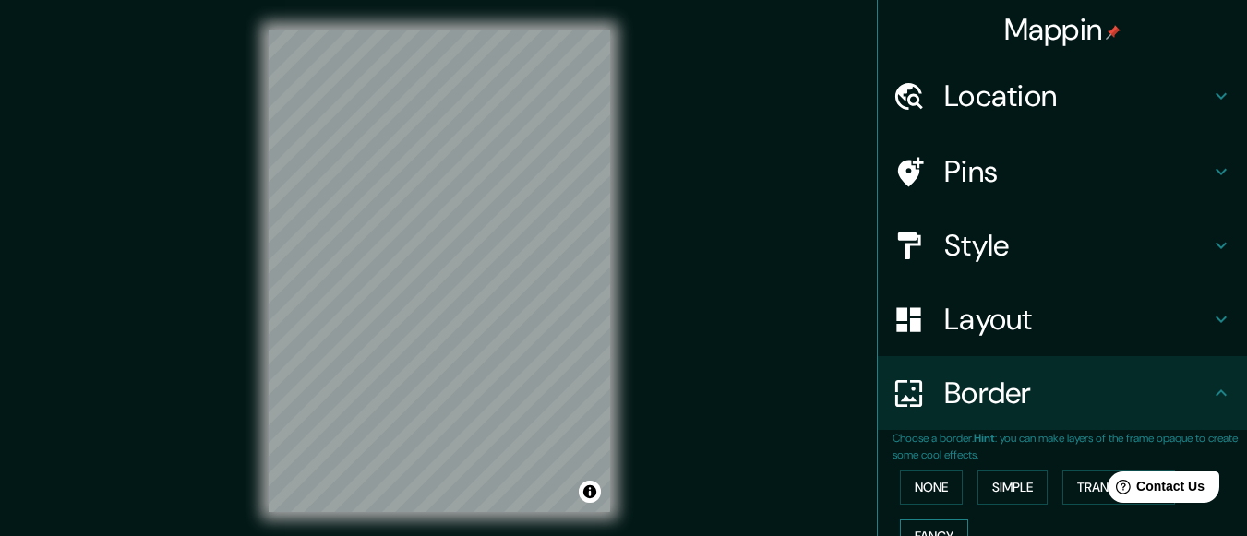
click at [941, 530] on button "Fancy" at bounding box center [934, 537] width 68 height 34
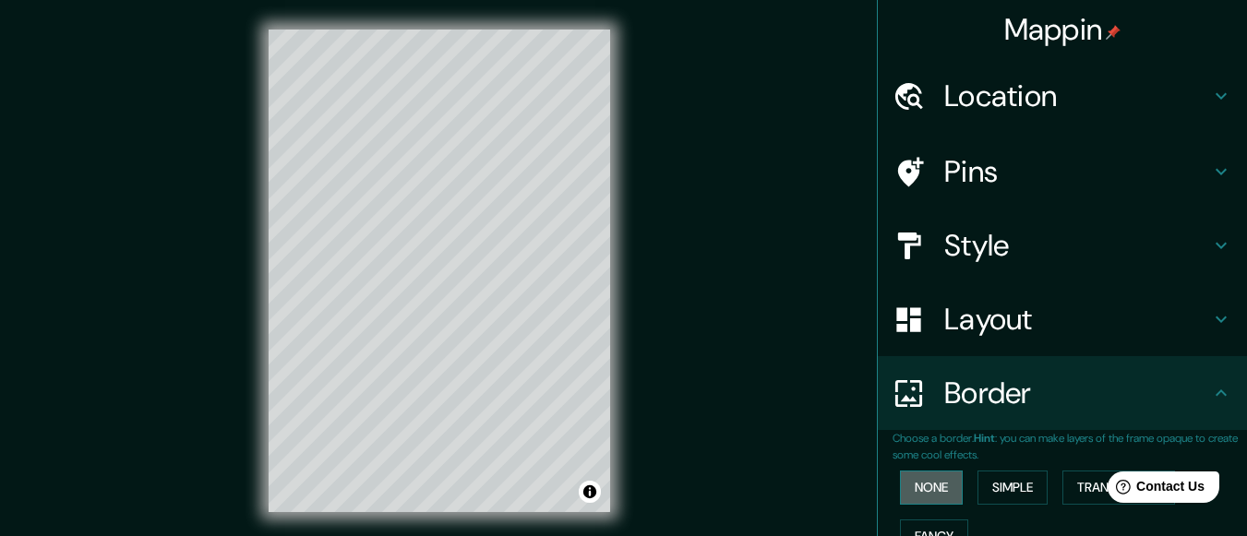
click at [909, 484] on button "None" at bounding box center [931, 488] width 63 height 34
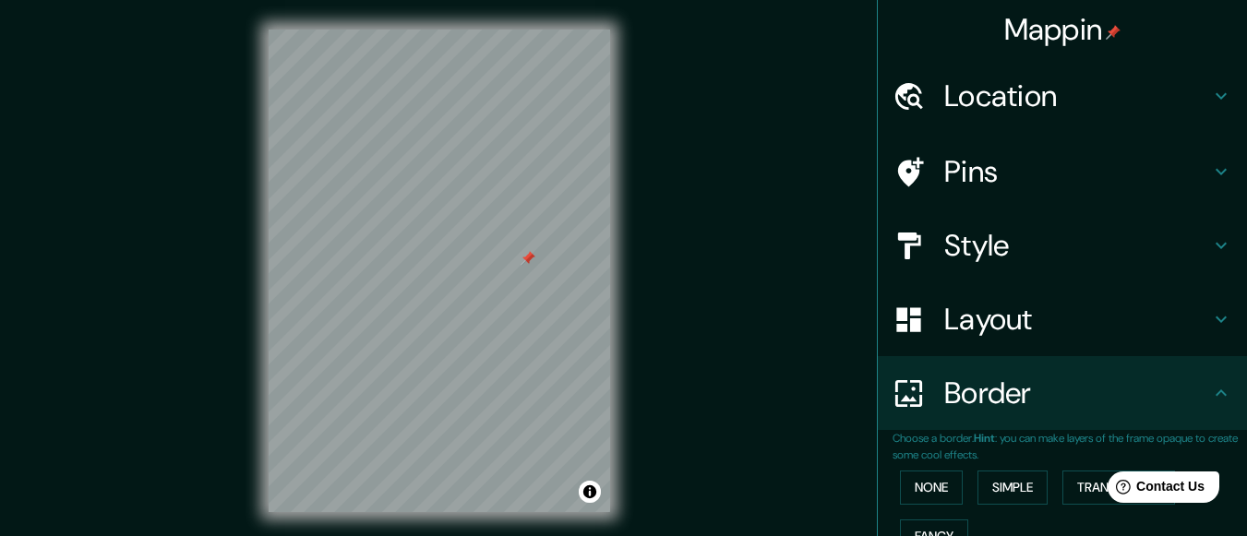
click at [527, 263] on div at bounding box center [528, 258] width 15 height 15
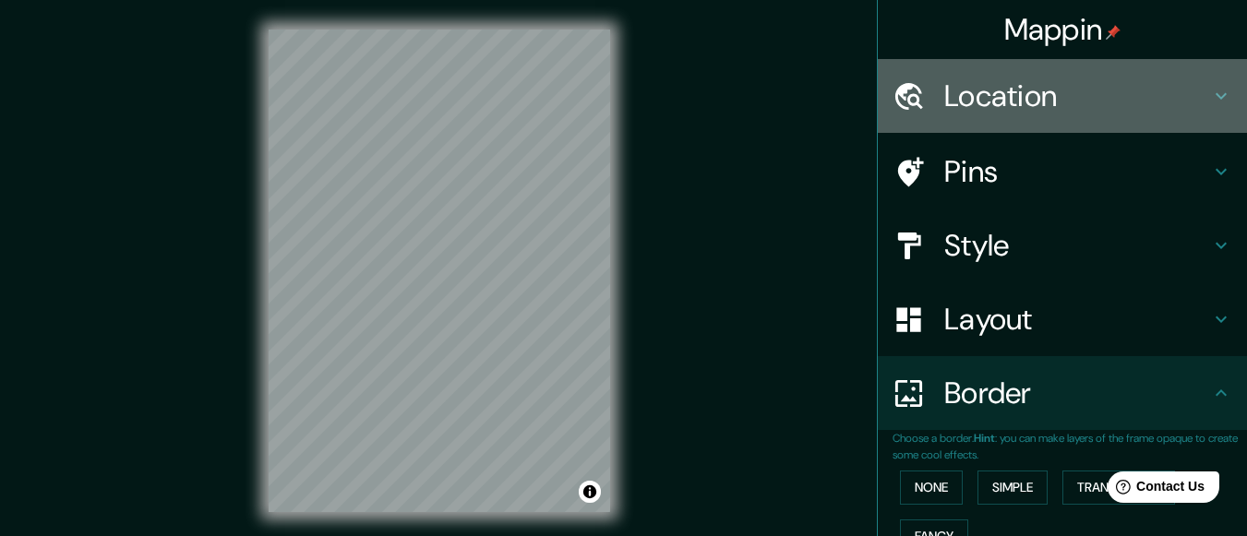
click at [1031, 102] on h4 "Location" at bounding box center [1078, 96] width 266 height 37
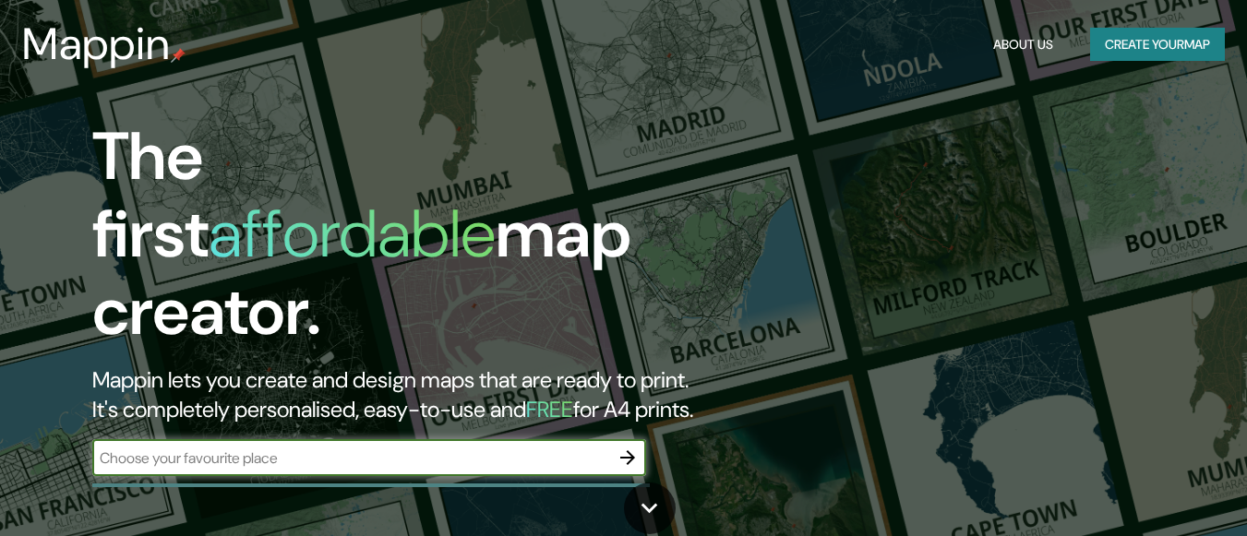
click at [531, 448] on input "text" at bounding box center [350, 458] width 517 height 21
type input "tantoyuca"
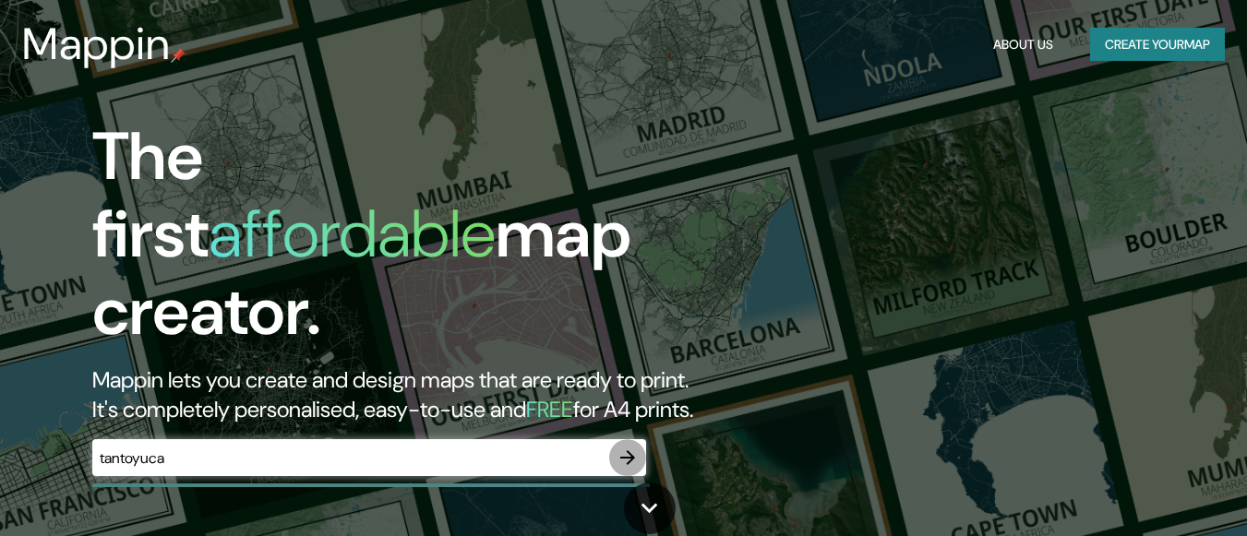
click at [624, 439] on button "button" at bounding box center [627, 457] width 37 height 37
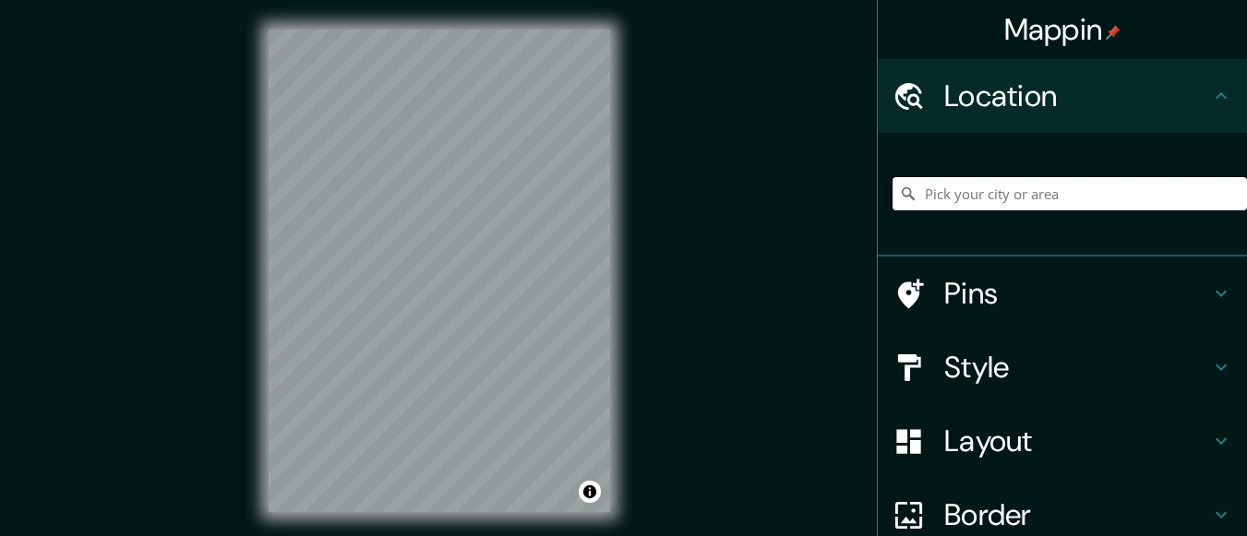
click at [1020, 188] on input "Pick your city or area" at bounding box center [1070, 193] width 355 height 33
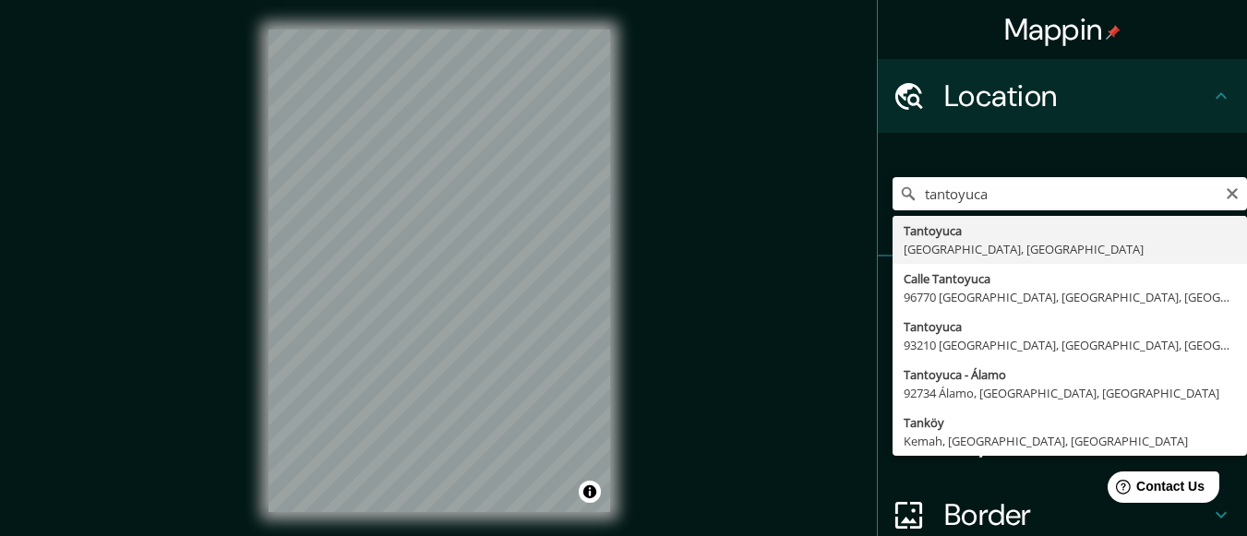
type input "Tantoyuca, Estado de Veracruz, México"
